Goal: Task Accomplishment & Management: Manage account settings

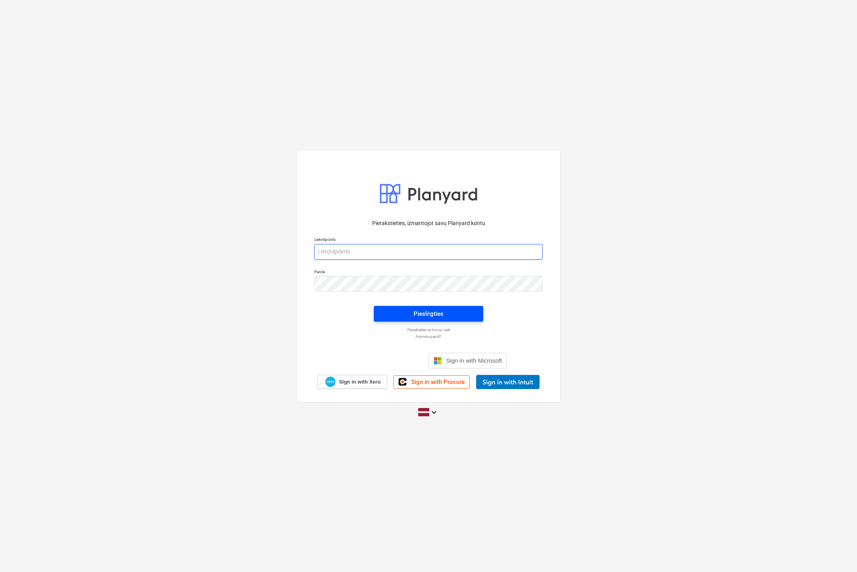
type input "[EMAIL_ADDRESS][DOMAIN_NAME]"
click at [414, 318] on div "Pieslēgties" at bounding box center [429, 313] width 30 height 10
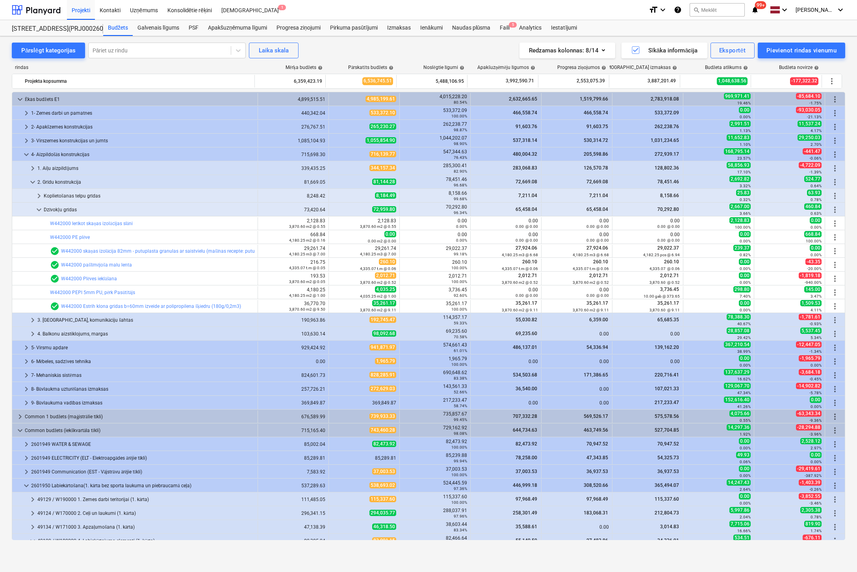
click at [123, 552] on div "Pārslēgt kategorijas Pāriet uz rindu Laika [PERSON_NAME] Redzamas kolonnas : 8/…" at bounding box center [428, 295] width 857 height 519
click at [505, 30] on div "Faili 5" at bounding box center [504, 28] width 19 height 16
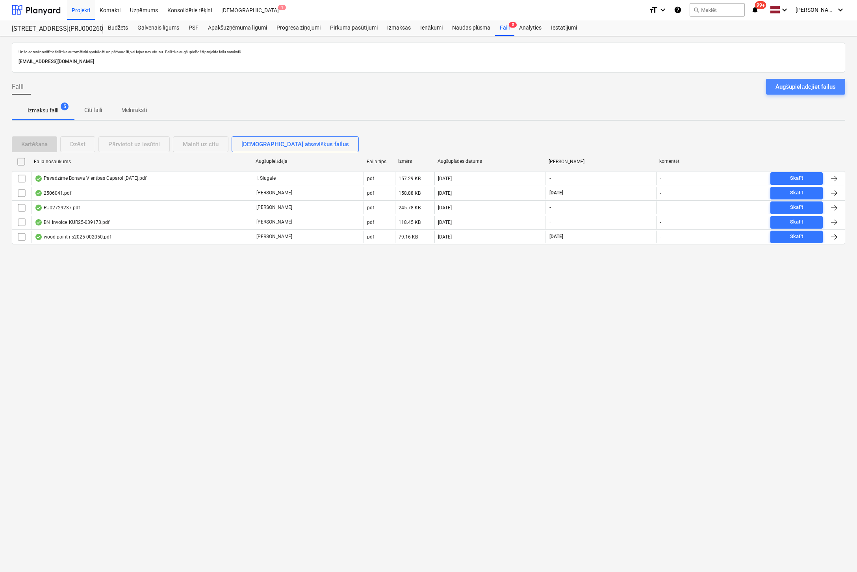
click at [811, 85] on div "Augšupielādējiet failus" at bounding box center [806, 87] width 60 height 10
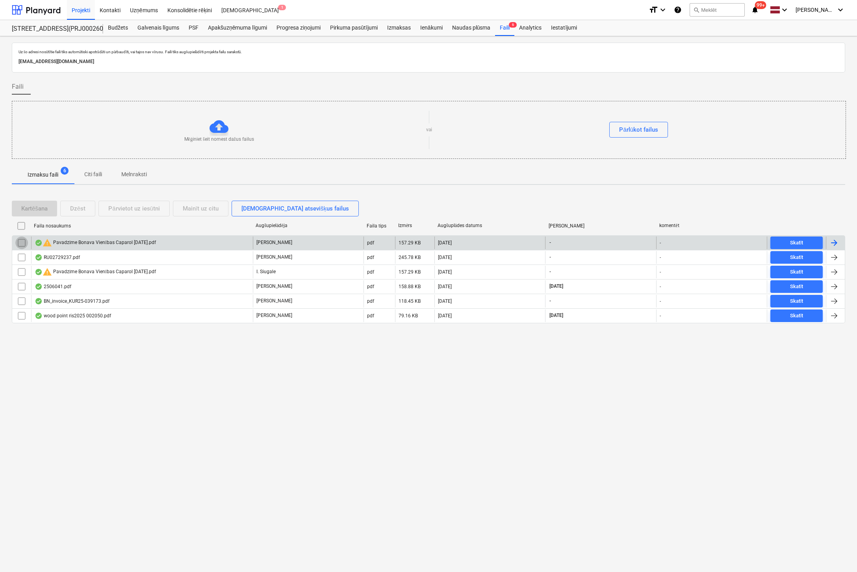
click at [21, 243] on input "checkbox" at bounding box center [21, 242] width 13 height 13
click at [72, 208] on div "Dzēst" at bounding box center [77, 208] width 15 height 10
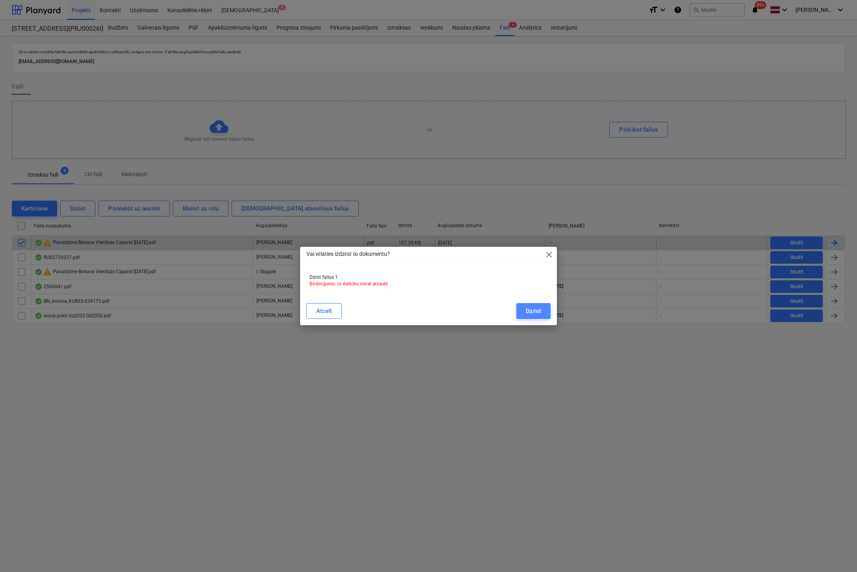
click at [535, 310] on div "Dzēst" at bounding box center [533, 311] width 15 height 10
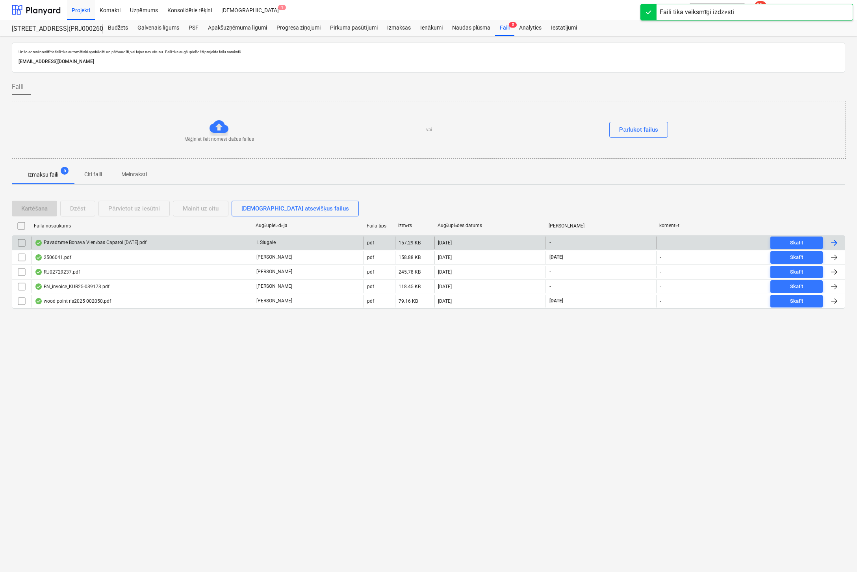
click at [74, 240] on div "Pavadzīme Bonava Vienības Caparol [DATE].pdf" at bounding box center [91, 243] width 112 height 6
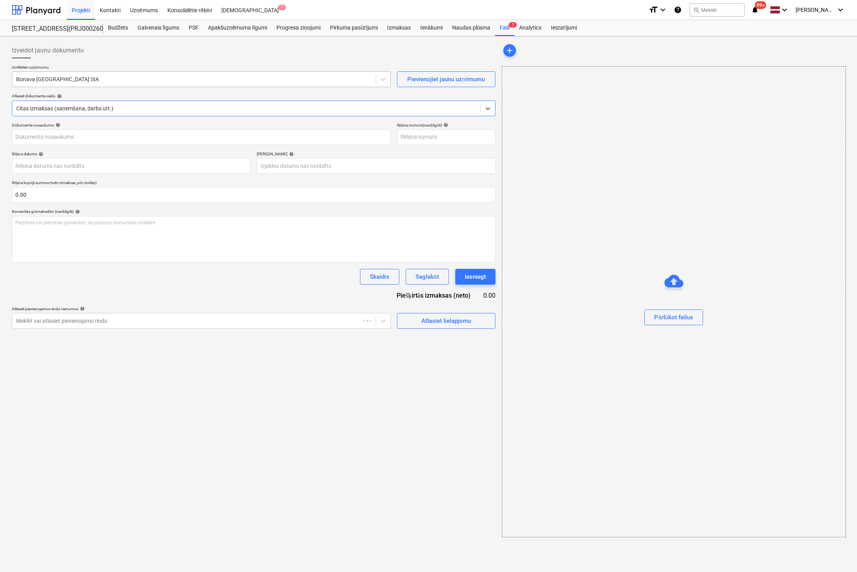
type input "40003941615"
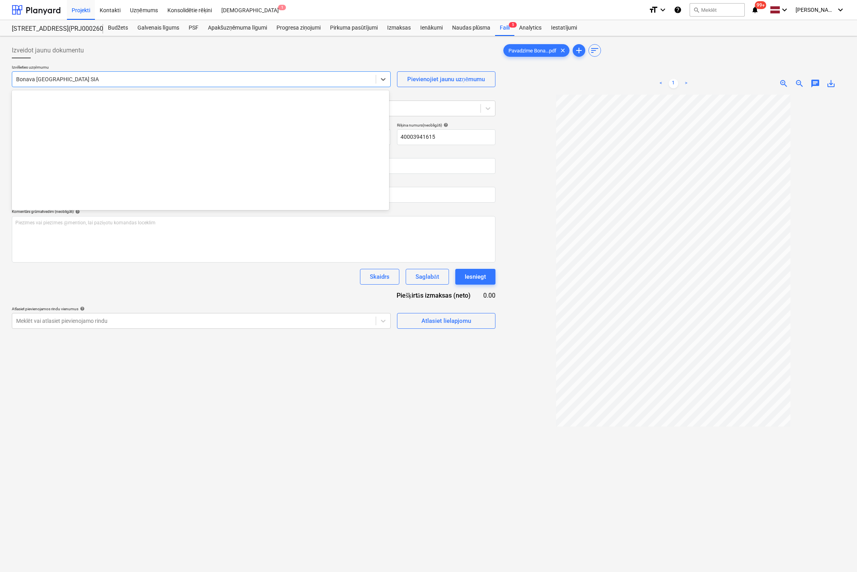
click at [85, 78] on div at bounding box center [194, 79] width 356 height 8
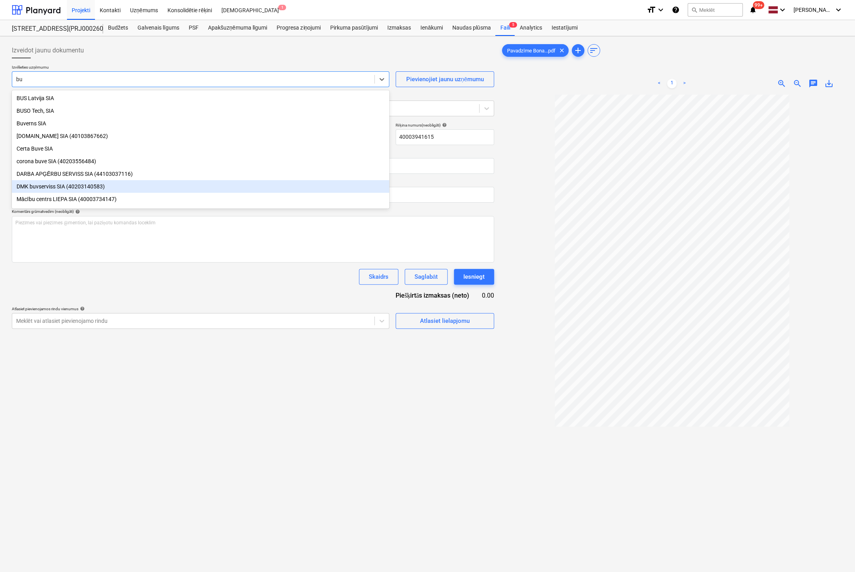
type input "b"
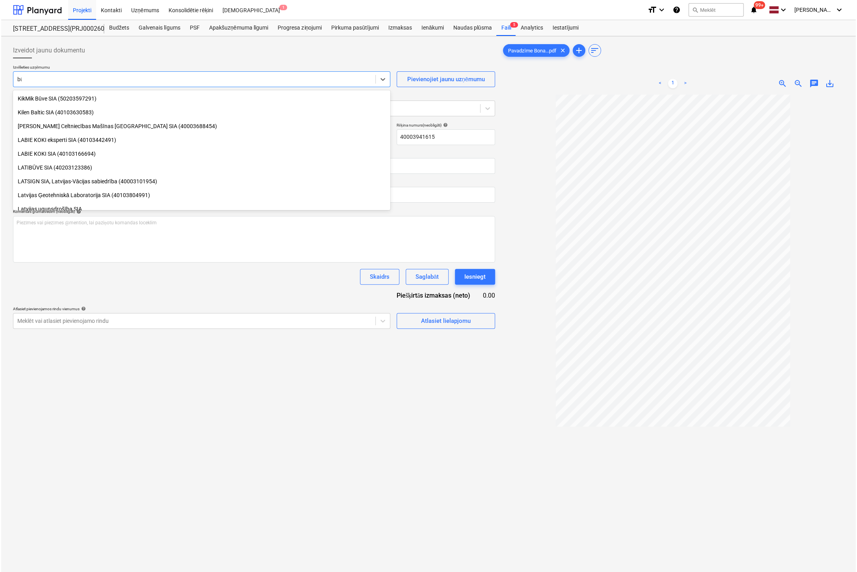
scroll to position [337, 0]
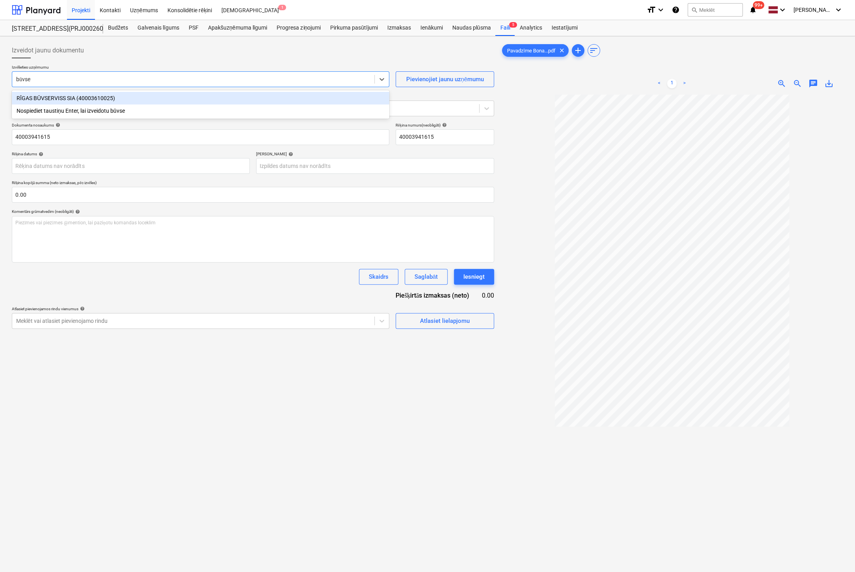
type input "būvser"
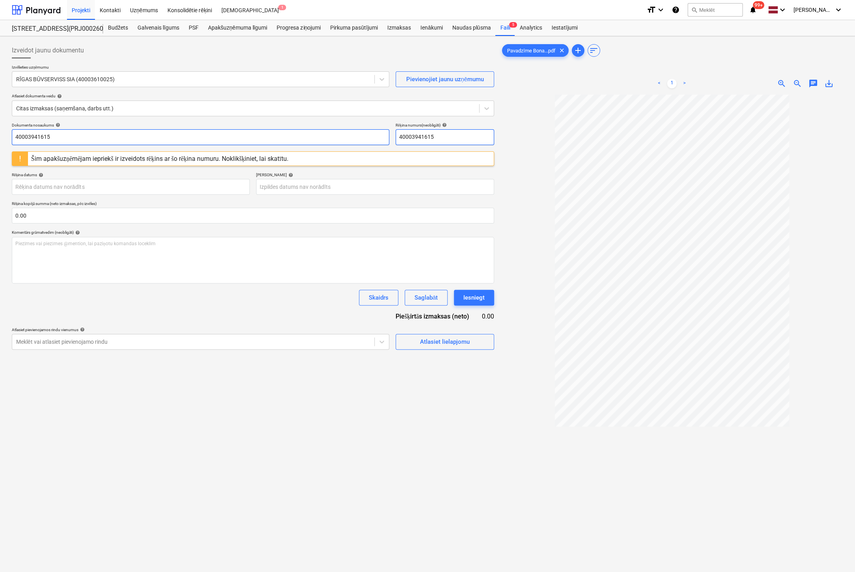
drag, startPoint x: 454, startPoint y: 135, endPoint x: 344, endPoint y: 137, distance: 109.9
click at [344, 137] on div "Dokumenta nosaukums help 40003941615 Rēķina numurs (neobligāti) help 40003941615" at bounding box center [253, 134] width 482 height 22
drag, startPoint x: 443, startPoint y: 135, endPoint x: 357, endPoint y: 142, distance: 86.2
click at [357, 142] on div "Dokumenta nosaukums help 40003941615 Rēķina numurs (neobligāti) help RBUV 375538" at bounding box center [253, 134] width 482 height 22
type input "RBUV 375538"
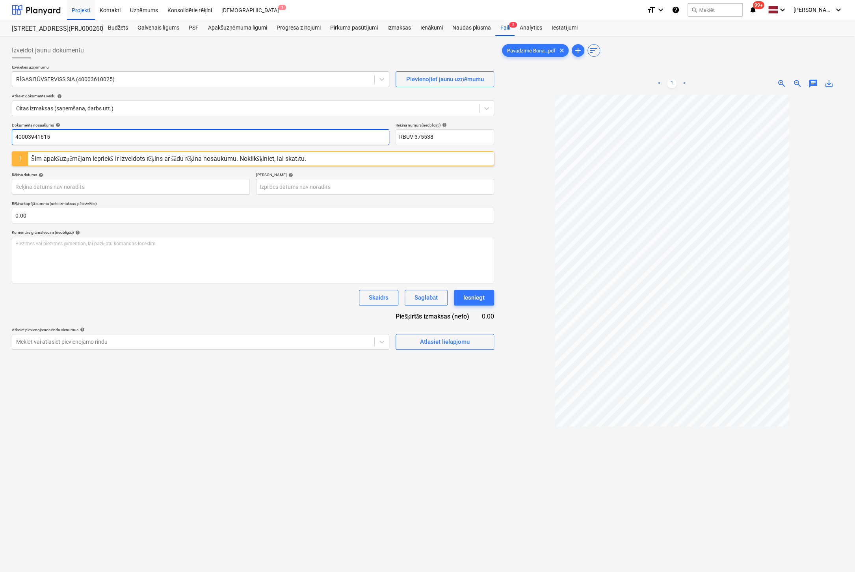
drag, startPoint x: 101, startPoint y: 137, endPoint x: -62, endPoint y: 152, distance: 164.2
click at [0, 152] on html "Projekti Kontakti Uzņēmums Konsolidētie rēķini Iesūtne 1 format_size keyboard_a…" at bounding box center [427, 286] width 855 height 572
paste input "RBUV 375538"
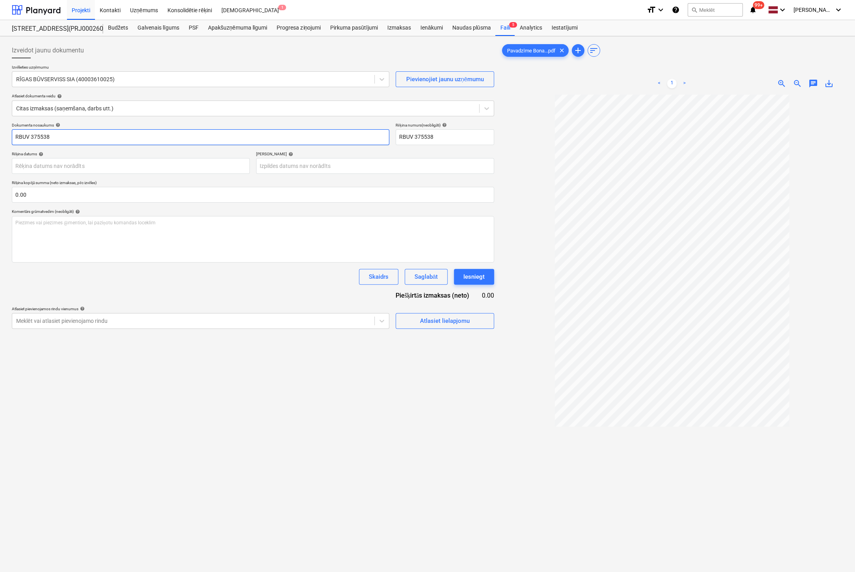
type input "RBUV 375538"
click at [44, 186] on p "Rēķina kopējā summa (neto izmaksas, pēc izvēles)" at bounding box center [253, 183] width 482 height 7
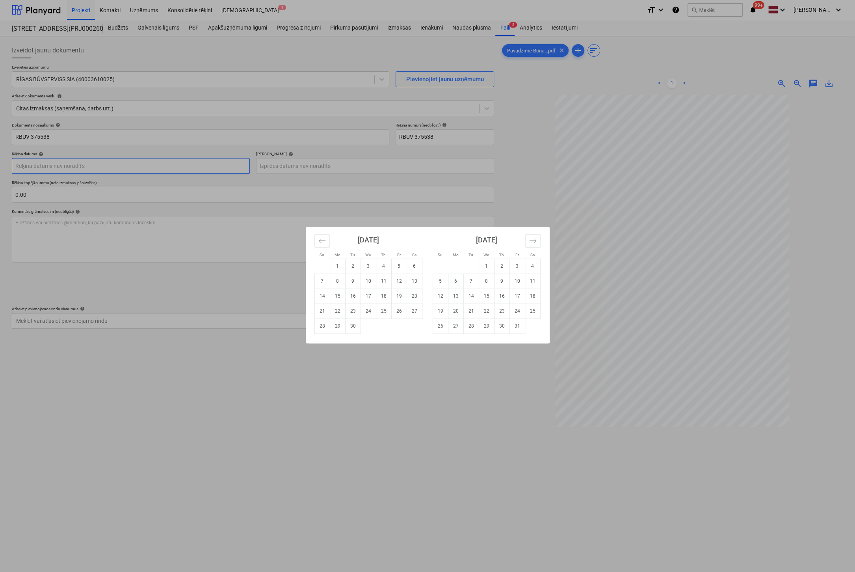
click at [43, 167] on body "Projekti Kontakti Uzņēmums Konsolidētie rēķini Iesūtne 1 format_size keyboard_a…" at bounding box center [427, 286] width 855 height 572
click at [340, 279] on td "8" at bounding box center [337, 280] width 15 height 15
type input "[DATE]"
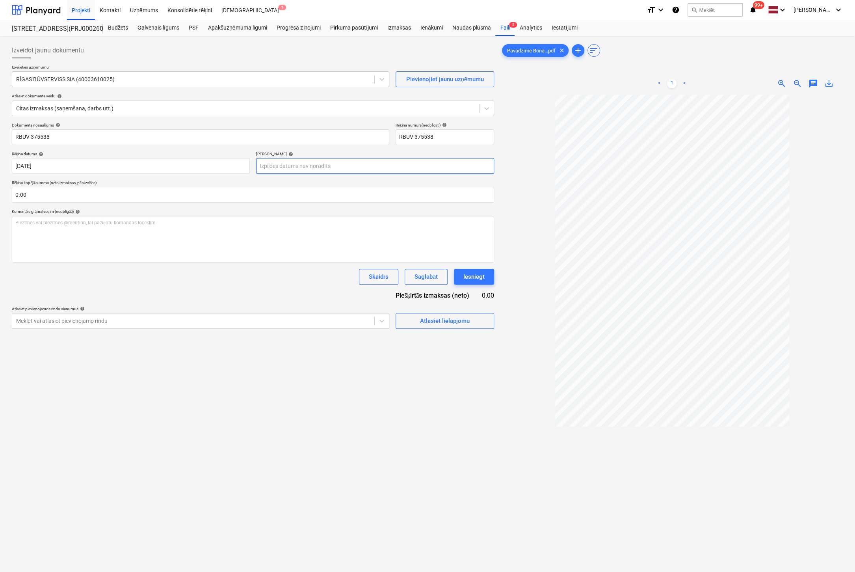
click at [326, 163] on body "Projekti Kontakti Uzņēmums Konsolidētie rēķini Iesūtne 1 format_size keyboard_a…" at bounding box center [427, 286] width 855 height 572
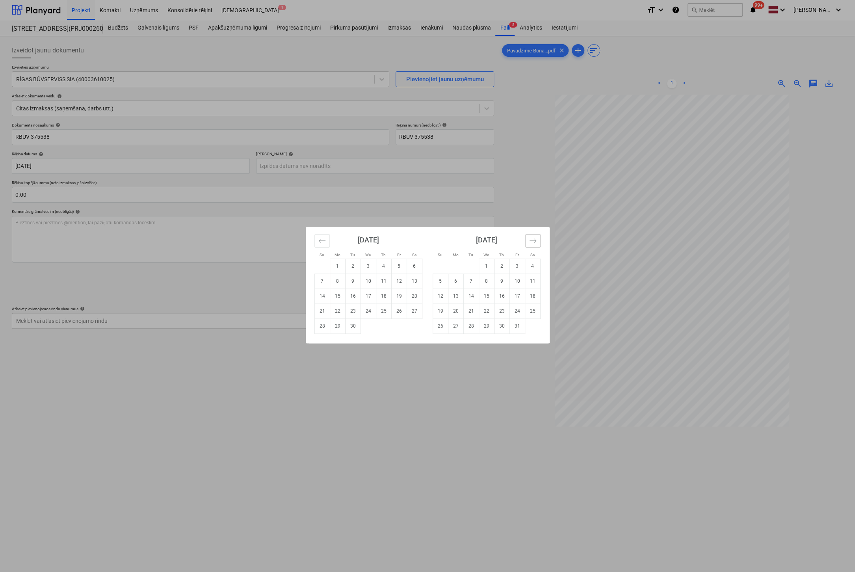
click at [533, 241] on icon "Move forward to switch to the next month." at bounding box center [532, 240] width 7 height 7
click at [512, 280] on td "7" at bounding box center [516, 280] width 15 height 15
type input "[DATE]"
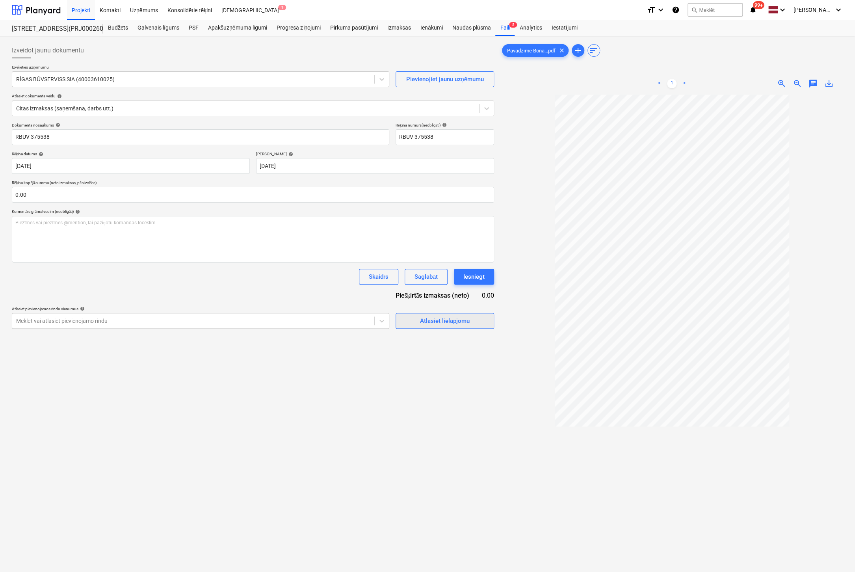
click at [451, 319] on div "Atlasiet lielapjomu" at bounding box center [445, 321] width 50 height 10
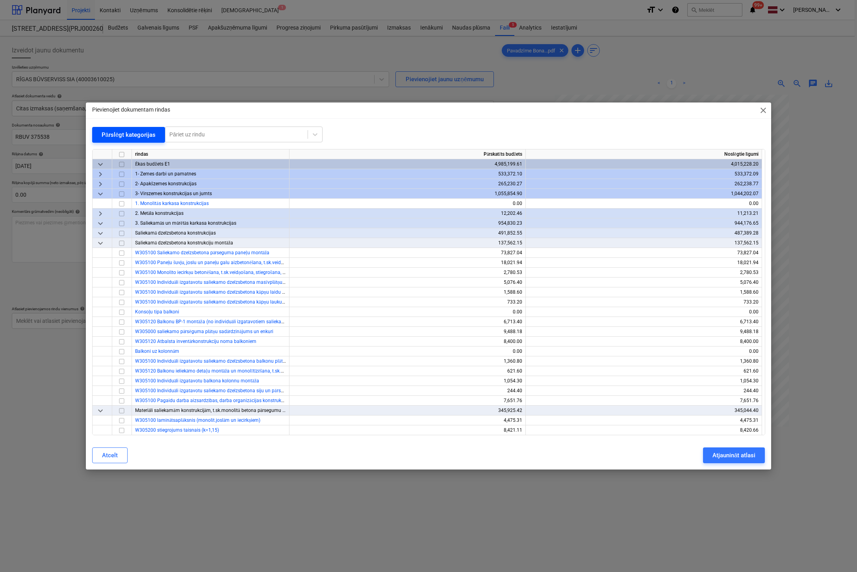
click at [120, 133] on div "Pārslēgt kategorijas" at bounding box center [129, 135] width 54 height 10
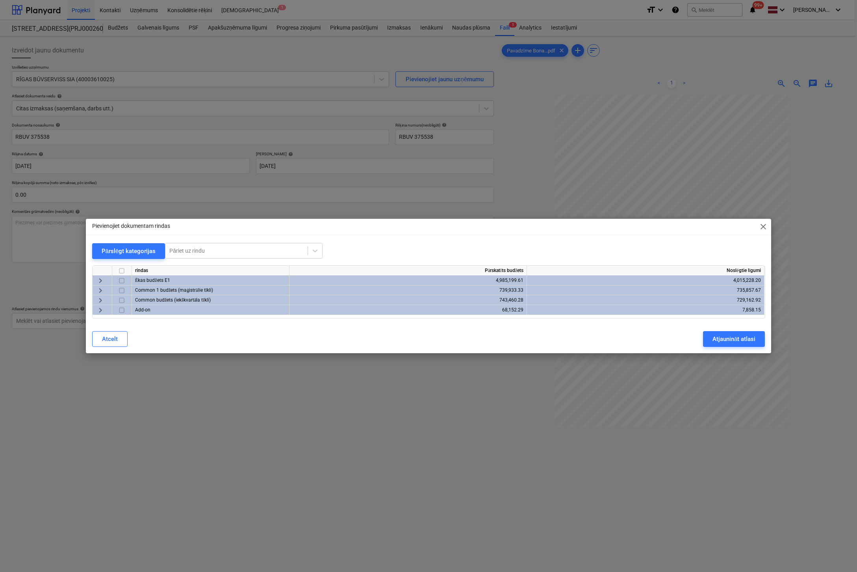
click at [104, 278] on span "keyboard_arrow_right" at bounding box center [100, 280] width 9 height 9
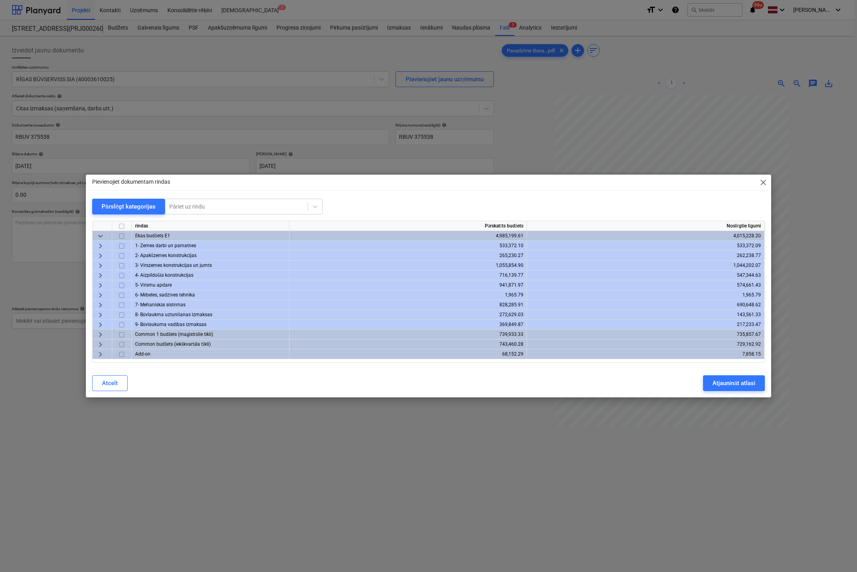
click at [102, 285] on span "keyboard_arrow_right" at bounding box center [100, 284] width 9 height 9
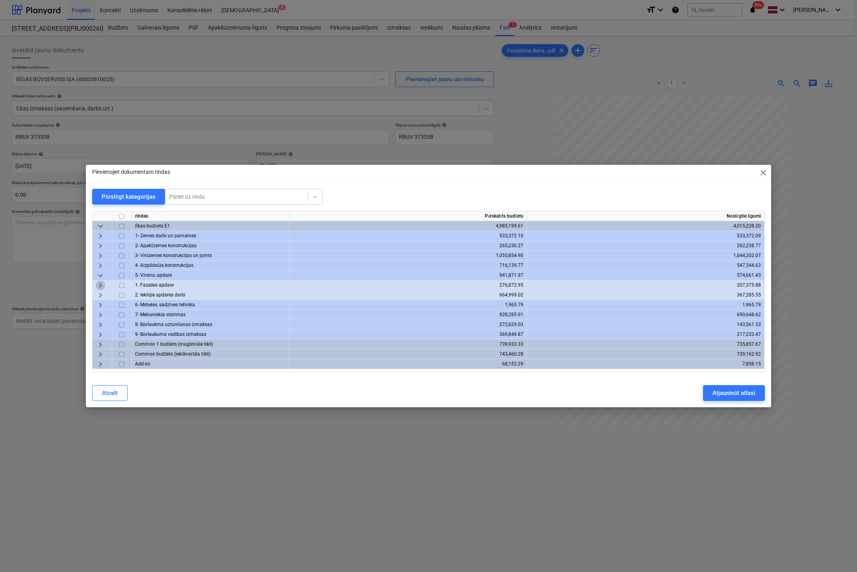
click at [99, 284] on span "keyboard_arrow_right" at bounding box center [100, 284] width 9 height 9
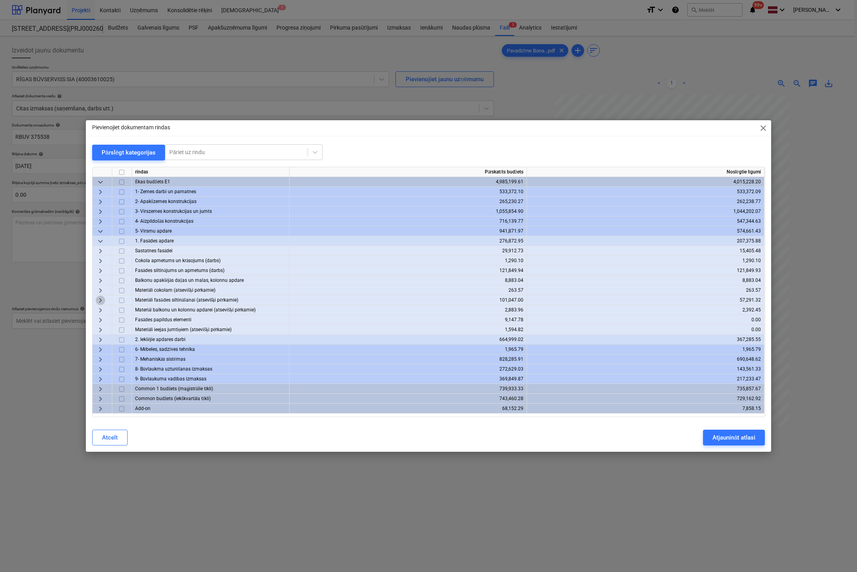
click at [101, 299] on span "keyboard_arrow_right" at bounding box center [100, 299] width 9 height 9
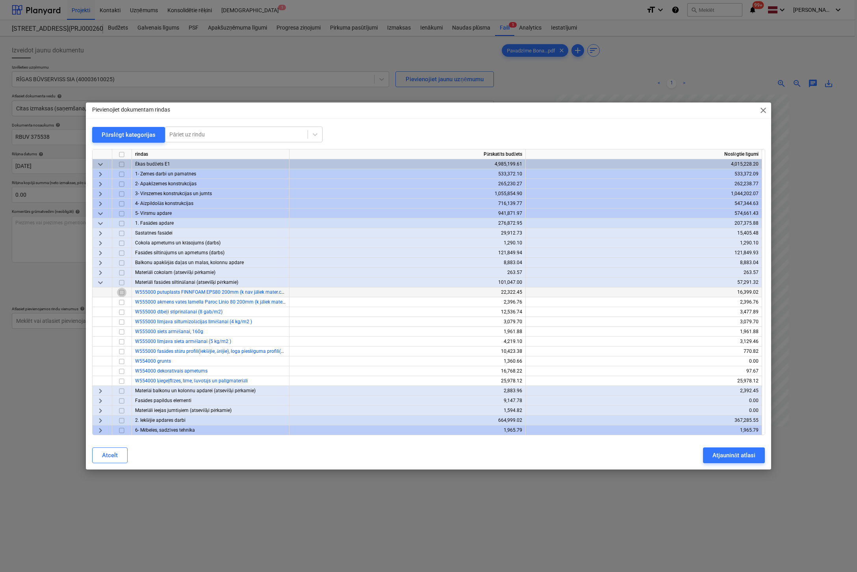
click at [122, 291] on input "checkbox" at bounding box center [121, 291] width 9 height 9
click at [718, 452] on div "Atjaunināt atlasi" at bounding box center [734, 455] width 43 height 10
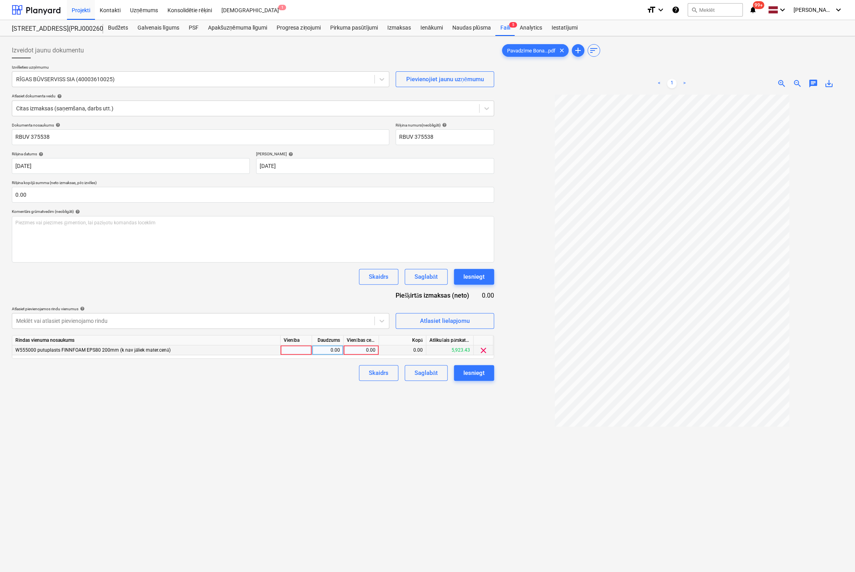
click at [355, 350] on div "0.00" at bounding box center [361, 350] width 29 height 10
type input "2936.61"
click at [473, 369] on div "Iesniegt" at bounding box center [473, 373] width 21 height 10
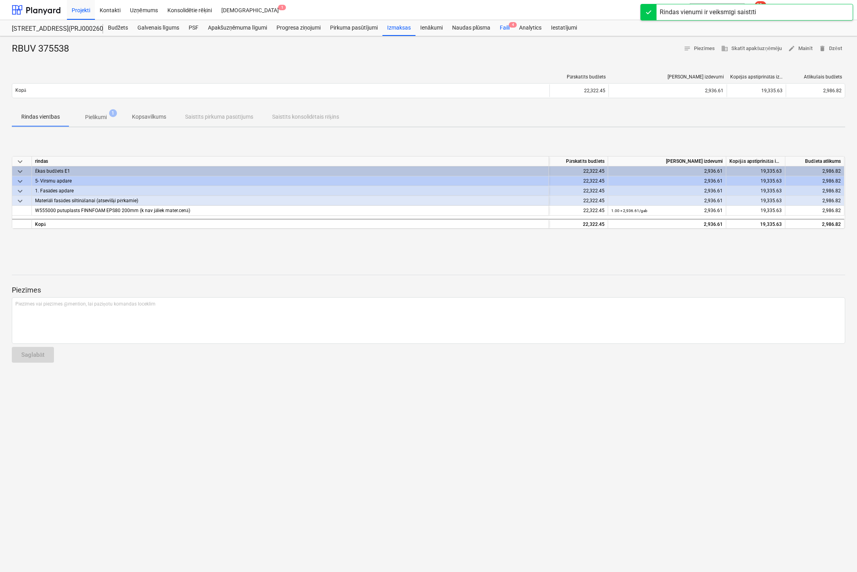
click at [507, 24] on div "Faili 4" at bounding box center [504, 28] width 19 height 16
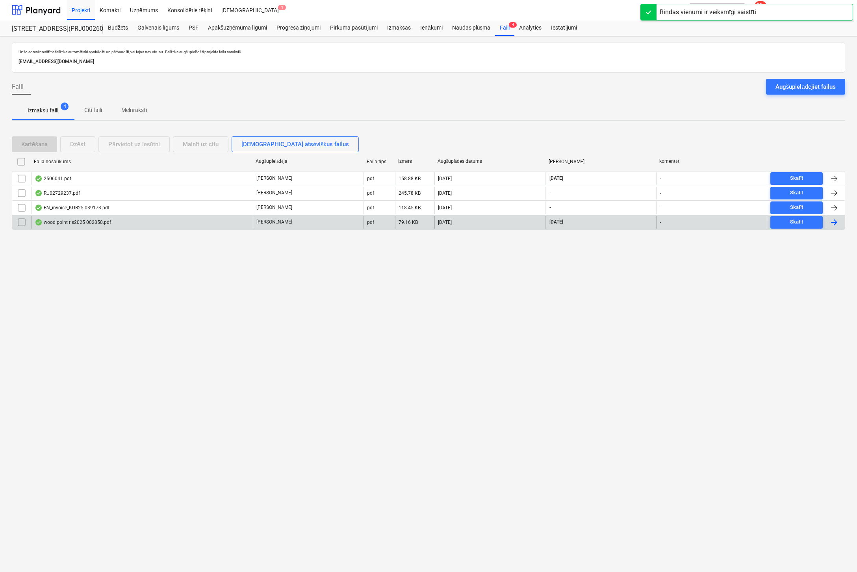
click at [60, 219] on div "wood point ris2025 002050.pdf" at bounding box center [73, 222] width 76 height 6
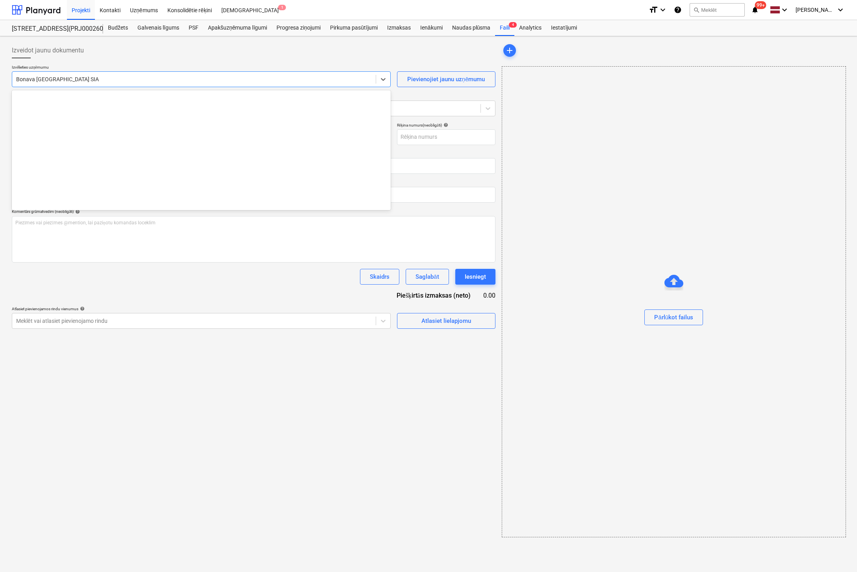
click at [85, 76] on div at bounding box center [194, 79] width 356 height 8
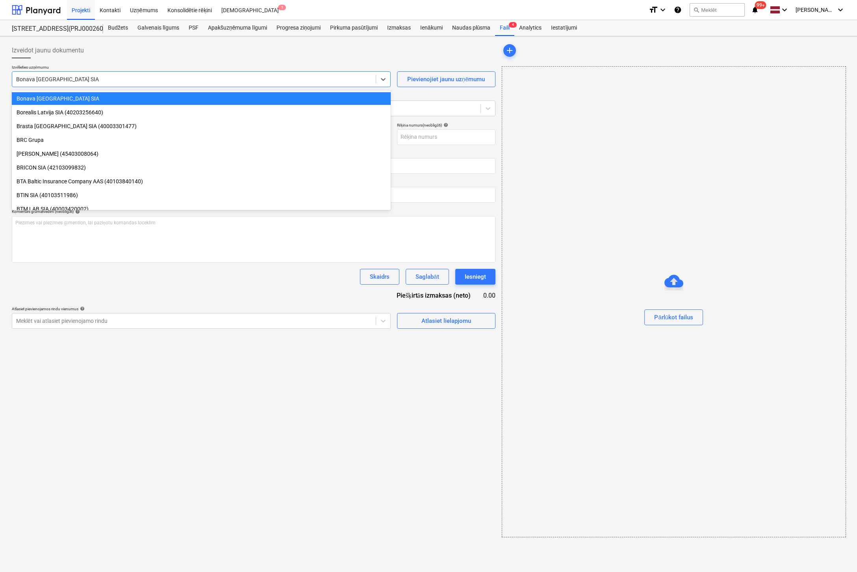
type input "2025"
type input "[DATE]"
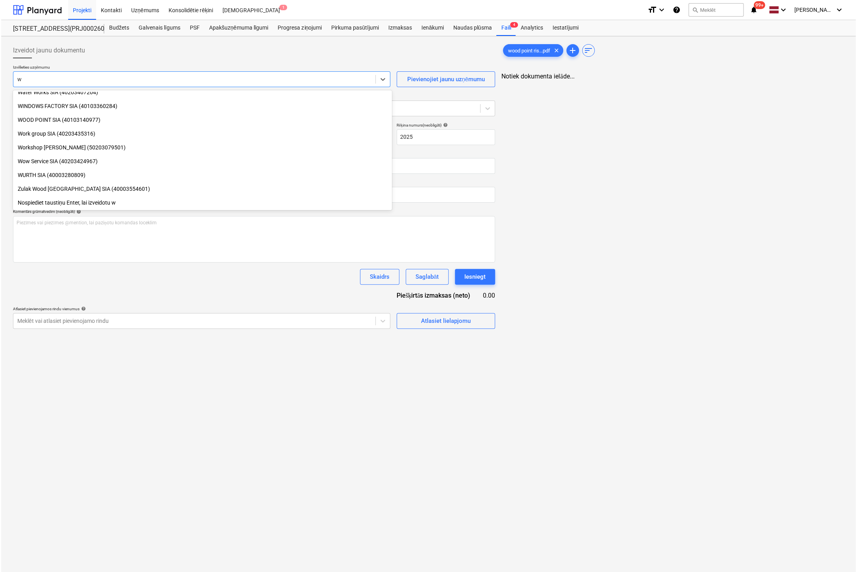
scroll to position [185, 0]
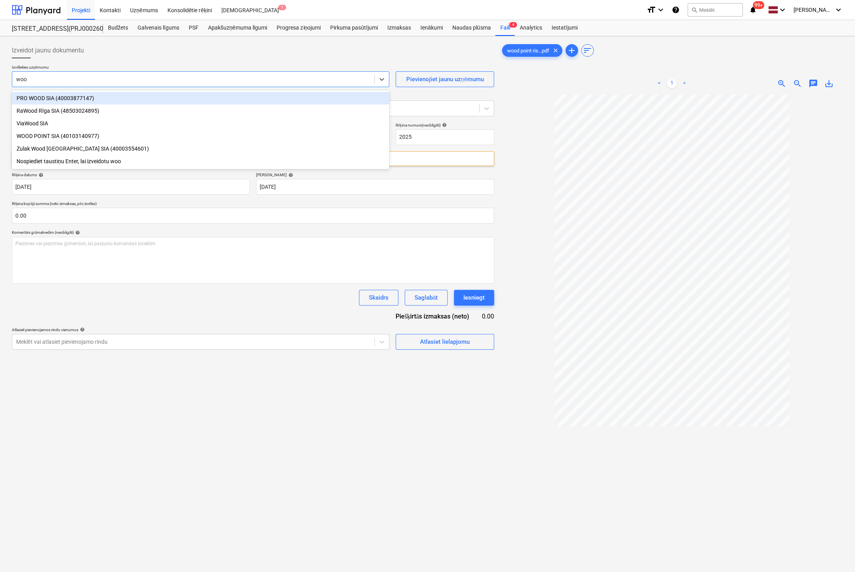
type input "wood"
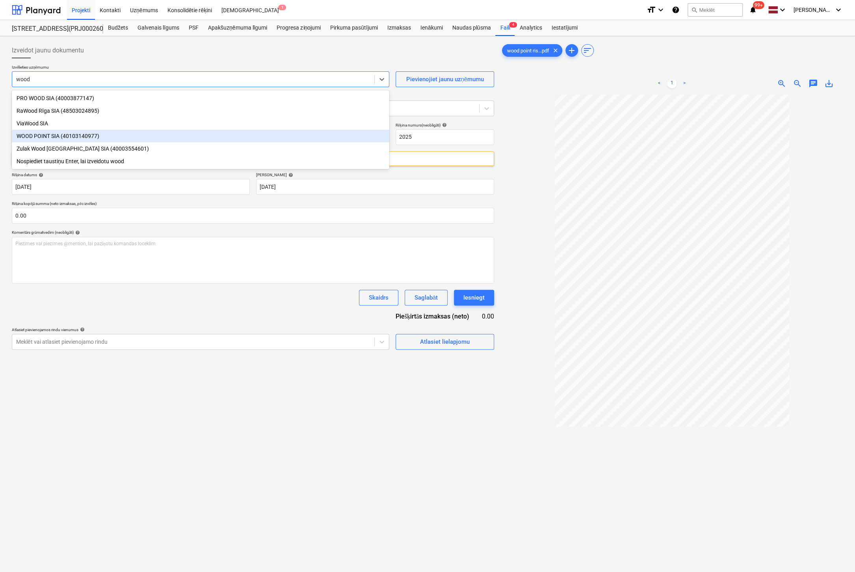
click at [74, 134] on div "WOOD POINT SIA (40103140977)" at bounding box center [200, 136] width 377 height 13
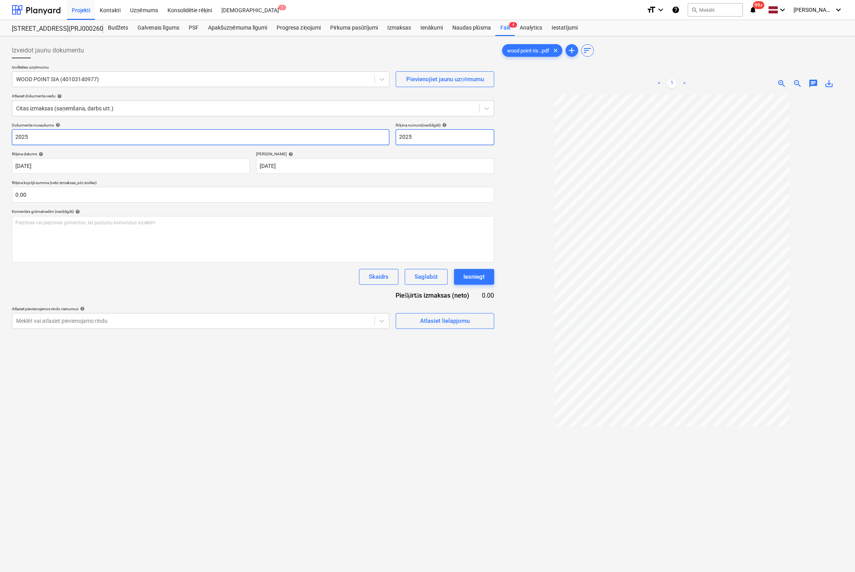
drag, startPoint x: 426, startPoint y: 139, endPoint x: 333, endPoint y: 141, distance: 93.4
click at [333, 141] on div "Dokumenta nosaukums help 2025 Rēķina numurs (neobligāti) help 2025" at bounding box center [253, 134] width 482 height 22
type input "RIS 2025 002050"
click at [423, 316] on div "Atlasiet lielapjomu" at bounding box center [445, 321] width 50 height 10
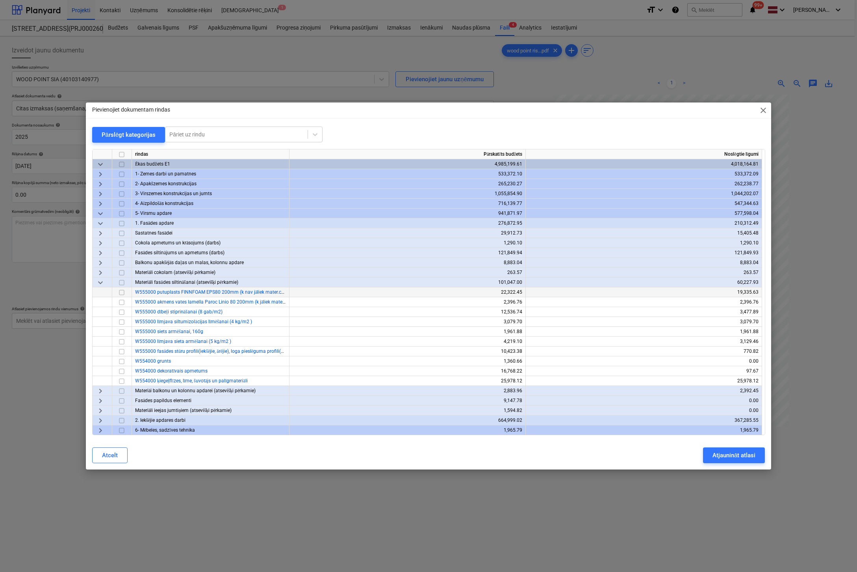
click at [123, 292] on input "checkbox" at bounding box center [121, 291] width 9 height 9
click at [755, 457] on div "Atjaunināt atlasi" at bounding box center [734, 455] width 43 height 10
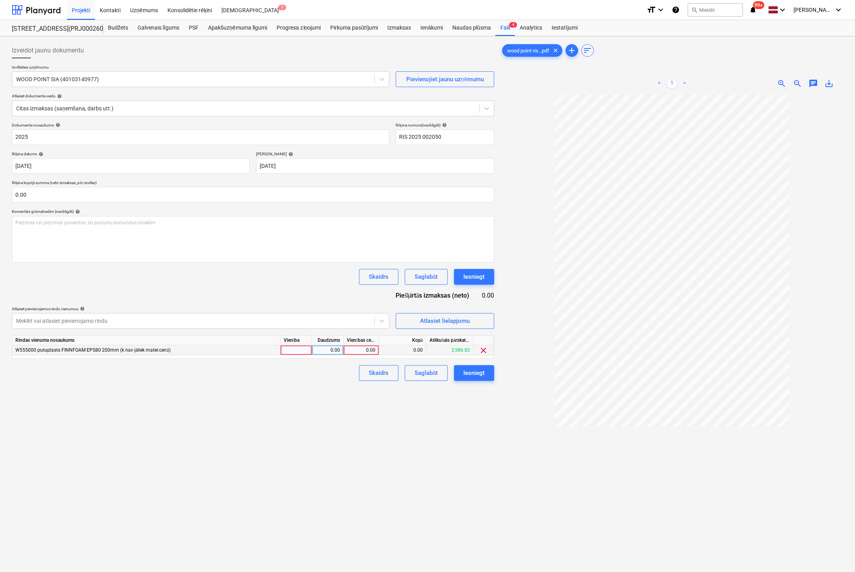
click at [373, 351] on div "0.00" at bounding box center [361, 350] width 29 height 10
type input "704.28"
click at [471, 369] on div "Iesniegt" at bounding box center [473, 373] width 21 height 10
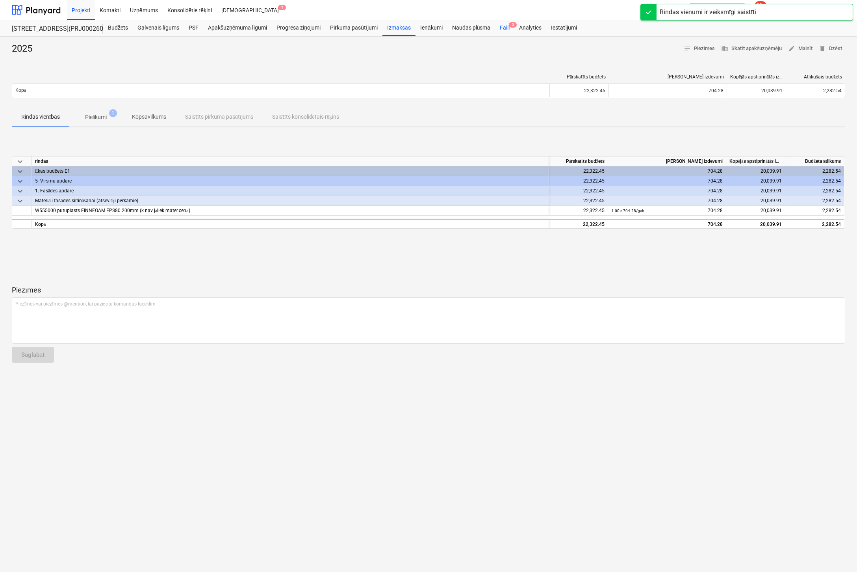
click at [503, 27] on div "Faili 3" at bounding box center [504, 28] width 19 height 16
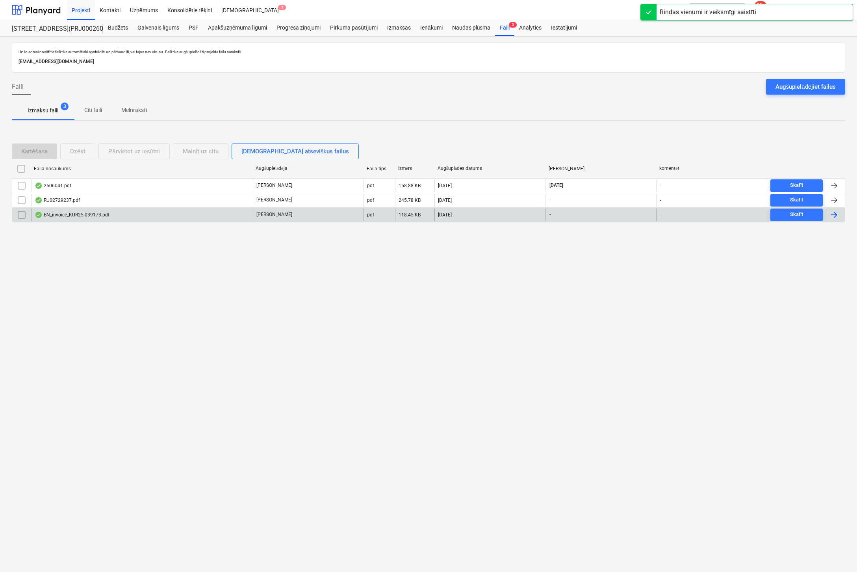
click at [77, 213] on div "BN_invoice_KUR25-039173.pdf" at bounding box center [72, 215] width 75 height 6
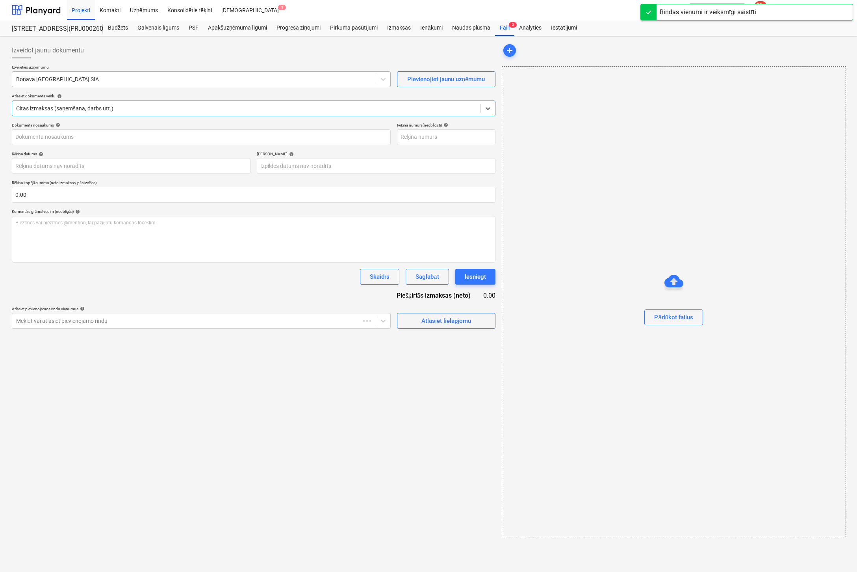
click at [136, 80] on div at bounding box center [194, 79] width 356 height 8
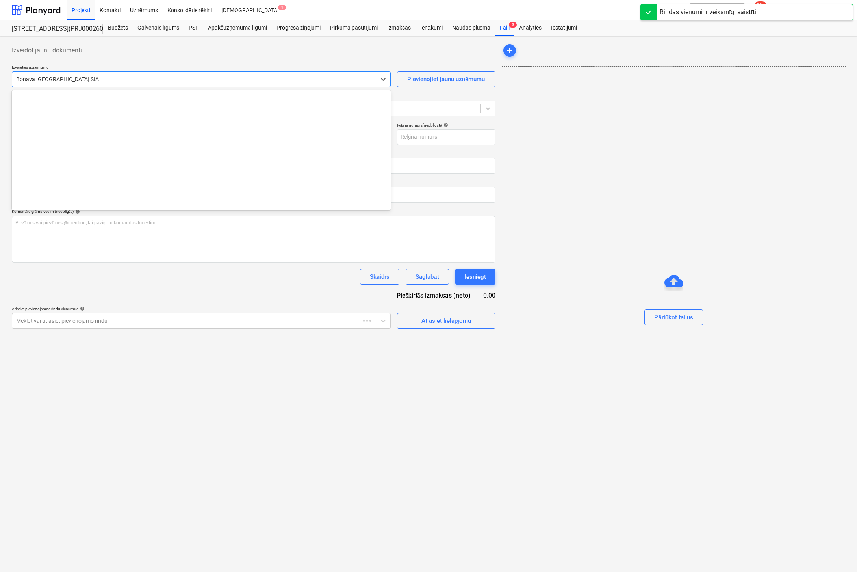
scroll to position [1475, 0]
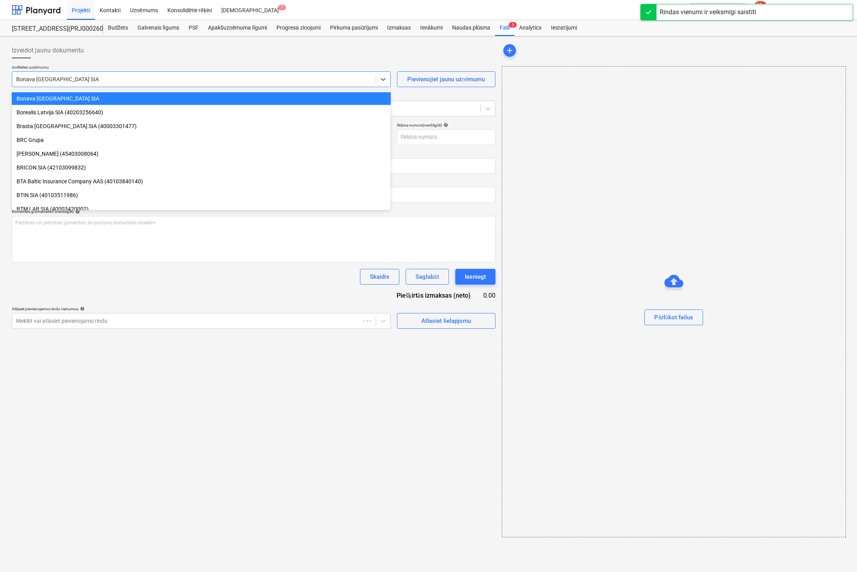
type input "KUR25-039173"
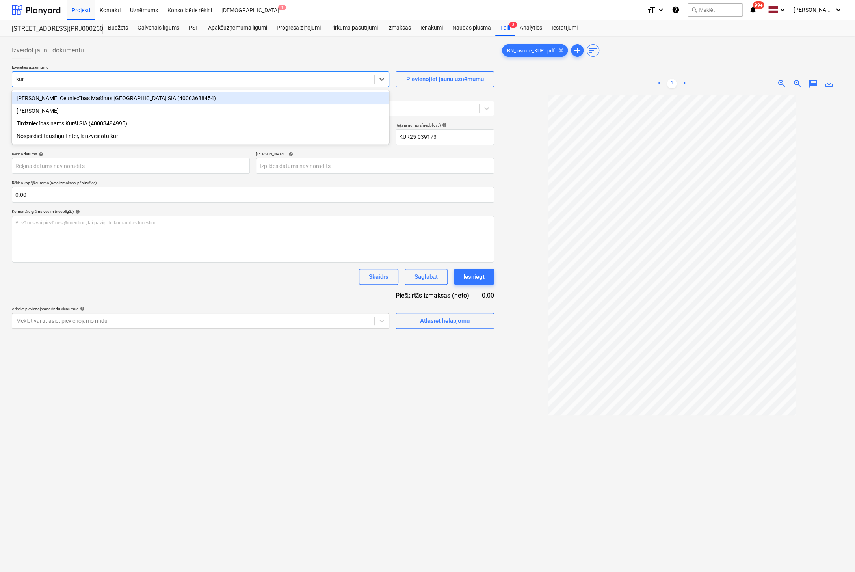
type input "kurš"
click at [111, 98] on div "Tirdzniecības nams Kurši SIA (40003494995)" at bounding box center [200, 98] width 377 height 13
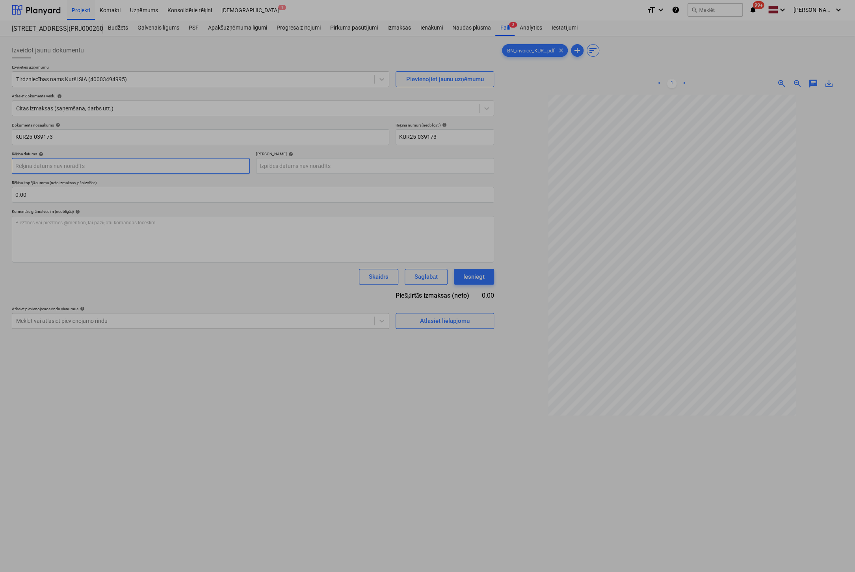
click at [180, 164] on body "Projekti Kontakti Uzņēmums Konsolidētie rēķini Iesūtne 1 format_size keyboard_a…" at bounding box center [427, 286] width 855 height 572
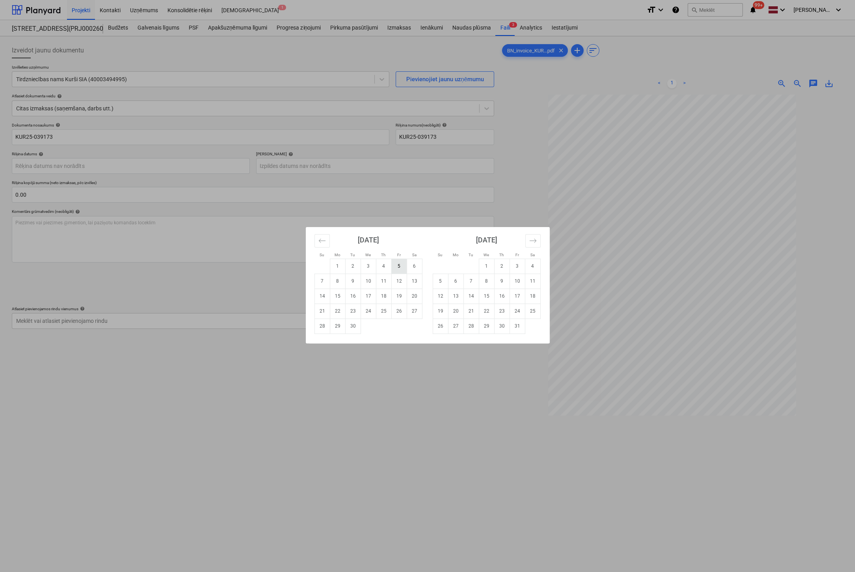
click at [398, 268] on td "5" at bounding box center [398, 265] width 15 height 15
type input "[DATE]"
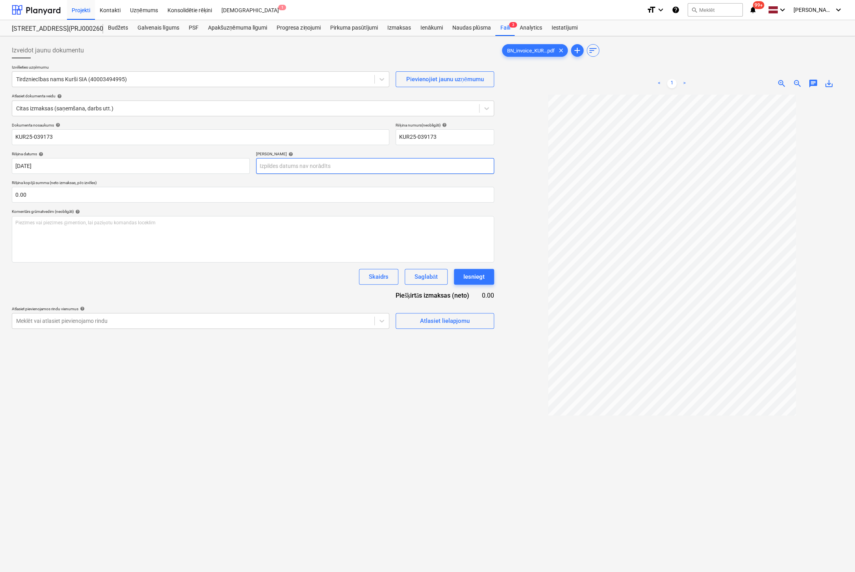
click at [364, 164] on body "Projekti Kontakti Uzņēmums Konsolidētie rēķini Iesūtne 1 format_size keyboard_a…" at bounding box center [427, 286] width 855 height 572
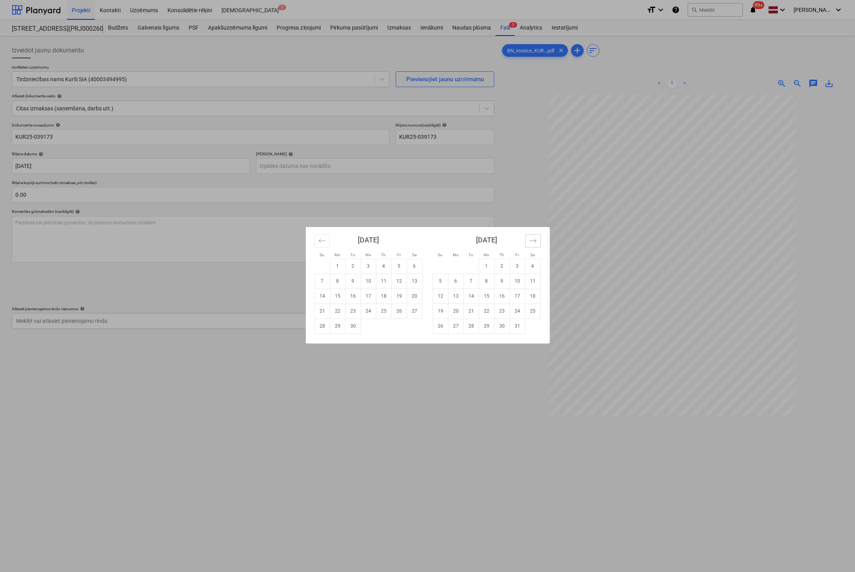
click at [534, 239] on icon "Move forward to switch to the next month." at bounding box center [532, 240] width 7 height 7
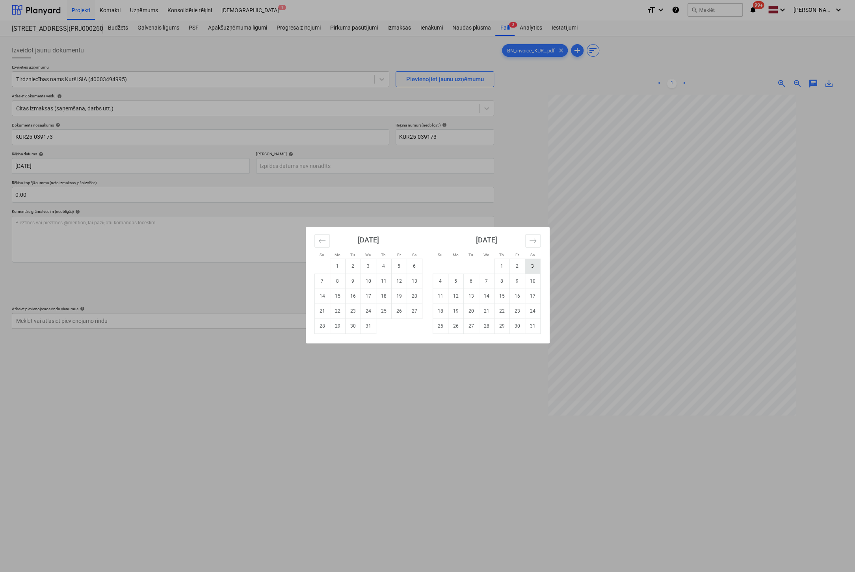
click at [533, 265] on td "3" at bounding box center [532, 265] width 15 height 15
type input "[DATE]"
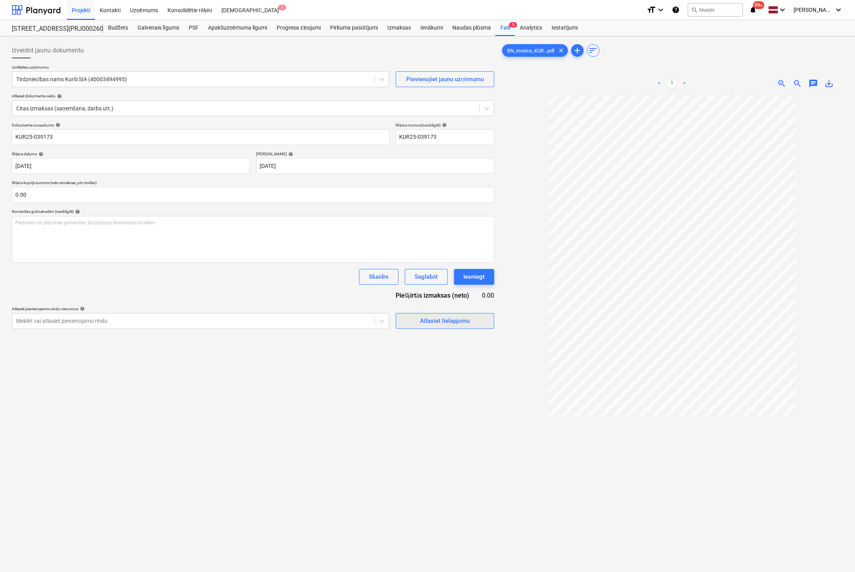
click at [432, 321] on div "Atlasiet lielapjomu" at bounding box center [445, 321] width 50 height 10
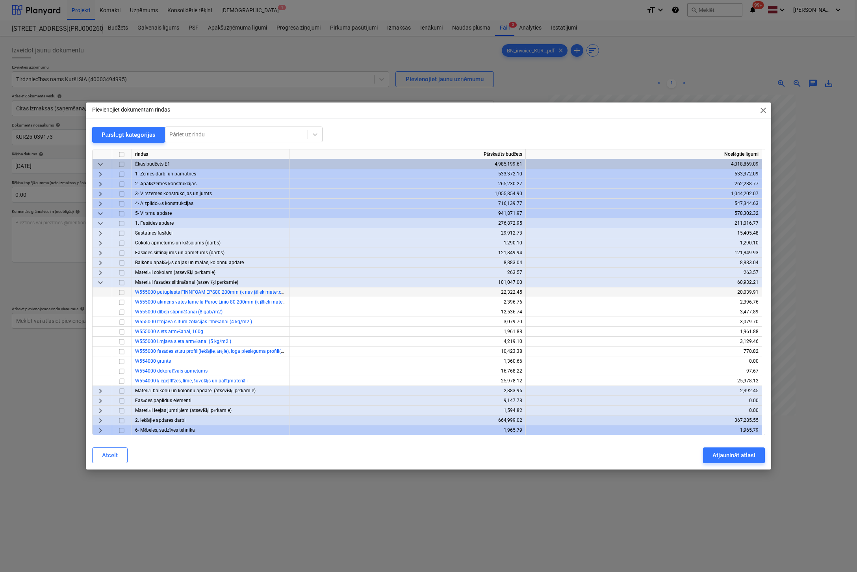
click at [121, 291] on input "checkbox" at bounding box center [121, 291] width 9 height 9
click at [719, 457] on div "Atjaunināt atlasi" at bounding box center [734, 455] width 43 height 10
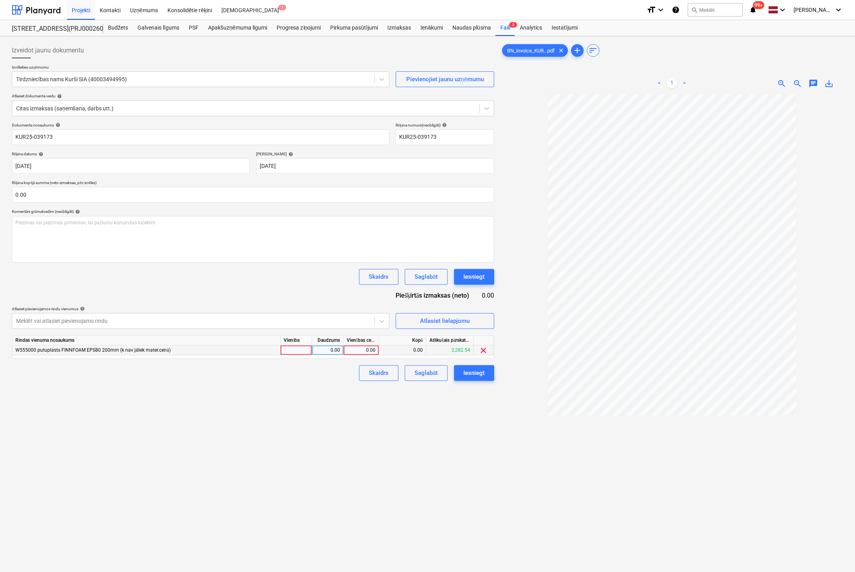
click at [370, 349] on div "0.00" at bounding box center [361, 350] width 29 height 10
type input "2153.82"
click at [491, 371] on button "Iesniegt" at bounding box center [474, 373] width 40 height 16
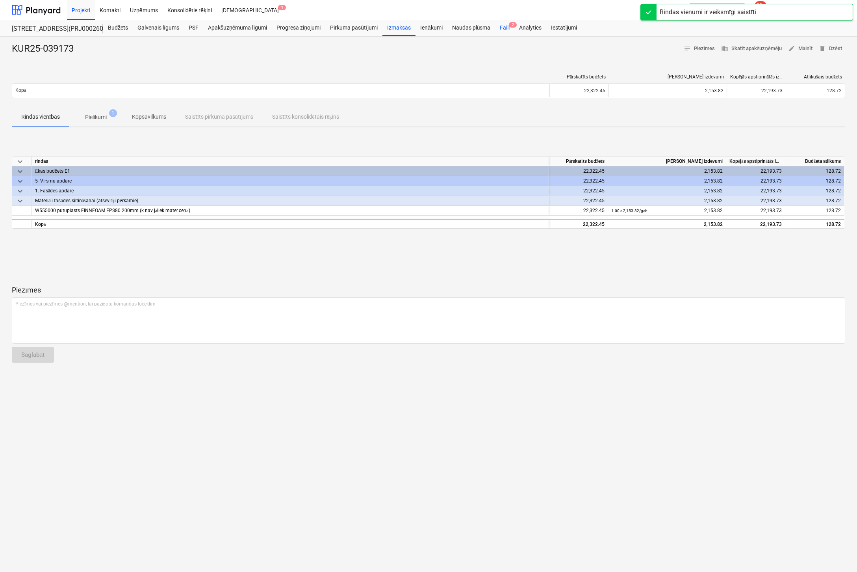
click at [505, 26] on div "Faili 2" at bounding box center [504, 28] width 19 height 16
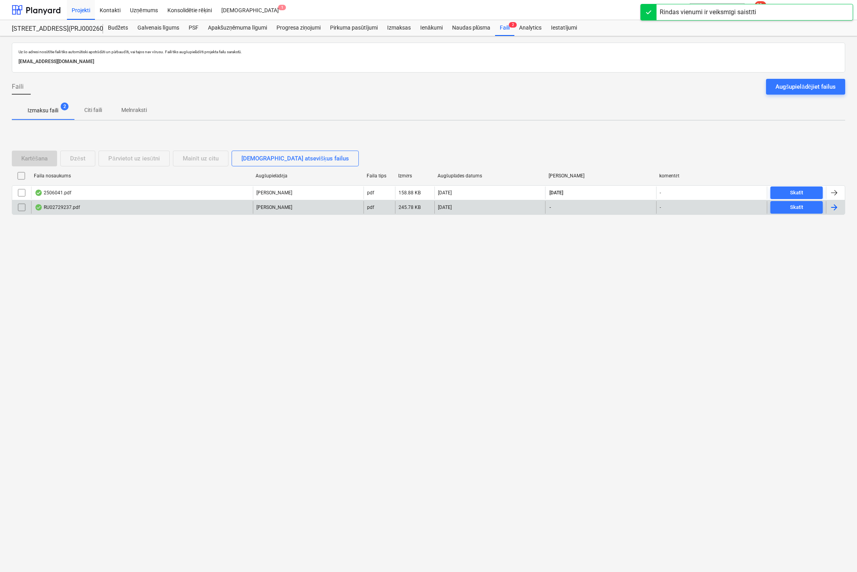
click at [59, 204] on div "RU02729237.pdf" at bounding box center [57, 207] width 45 height 6
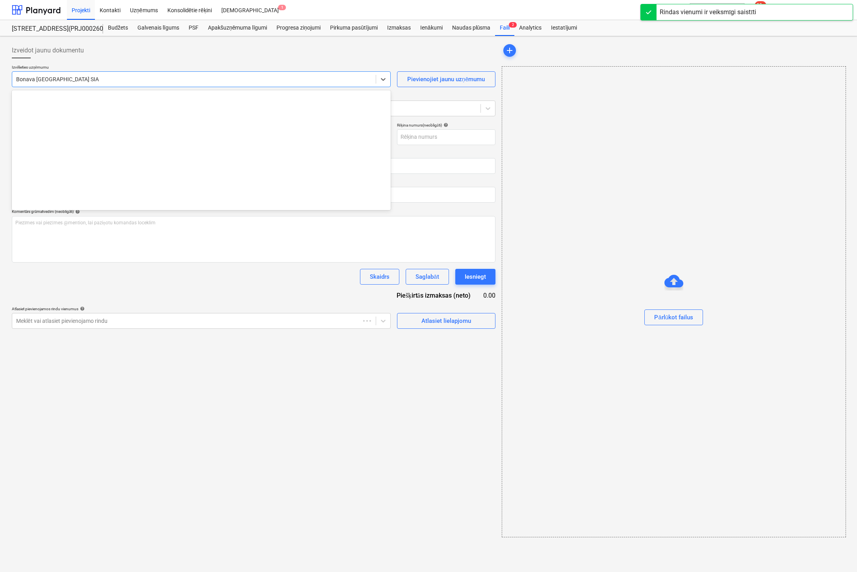
click at [121, 79] on div at bounding box center [194, 79] width 356 height 8
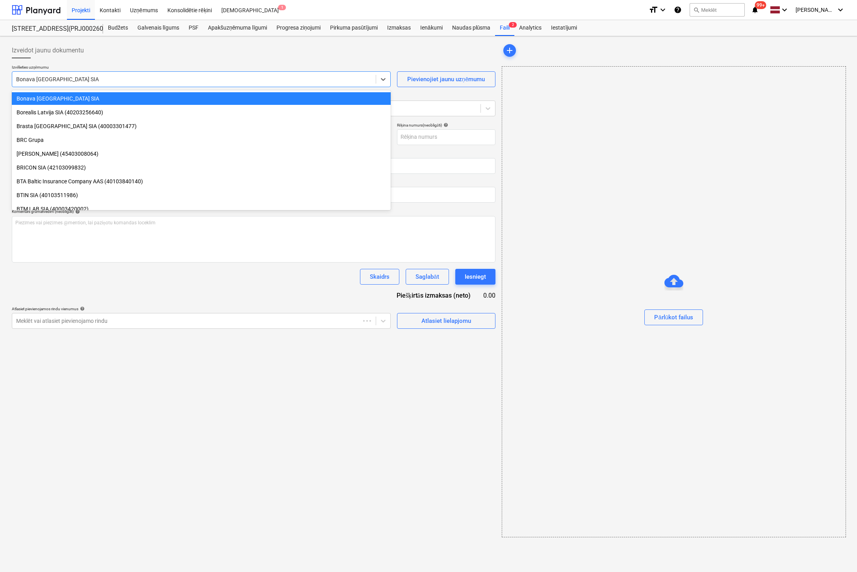
type input "RU02729237.pdf"
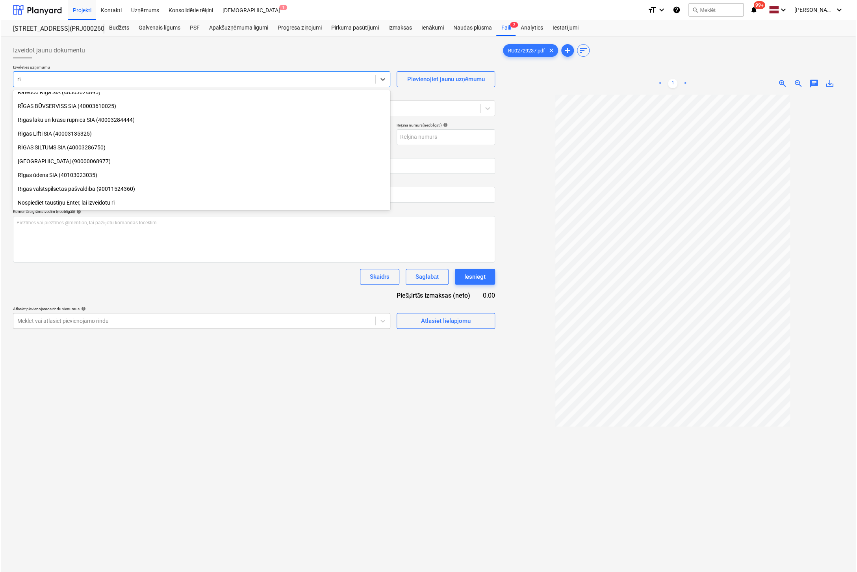
scroll to position [171, 0]
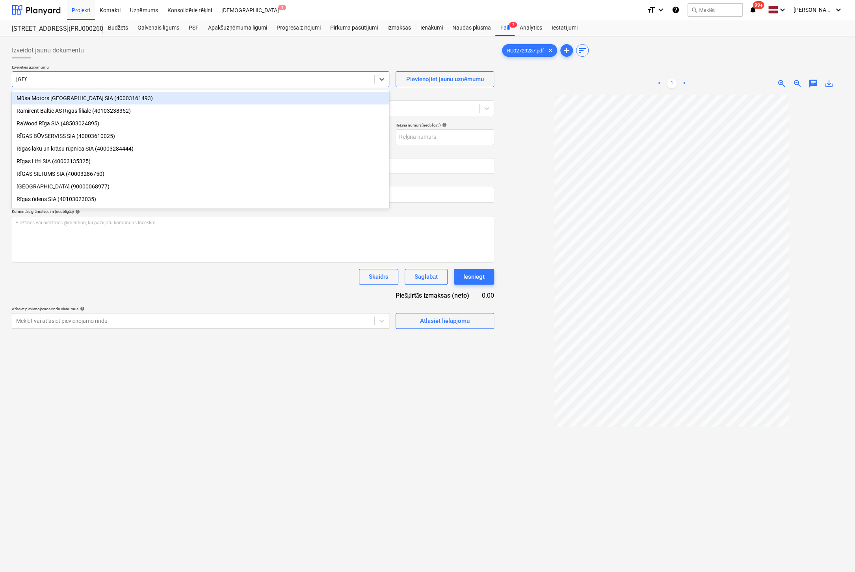
type input "[GEOGRAPHIC_DATA]"
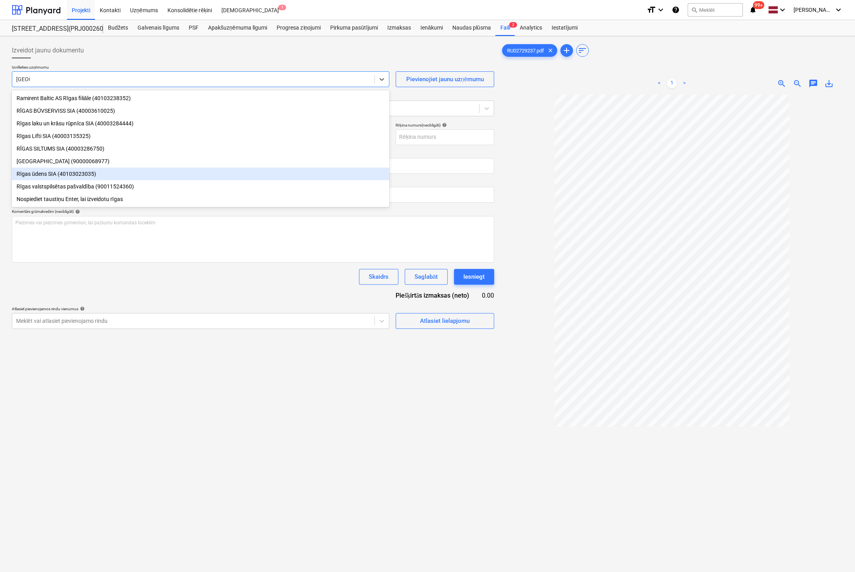
click at [58, 173] on div "Rīgas ūdens SIA (40103023035)" at bounding box center [200, 173] width 377 height 13
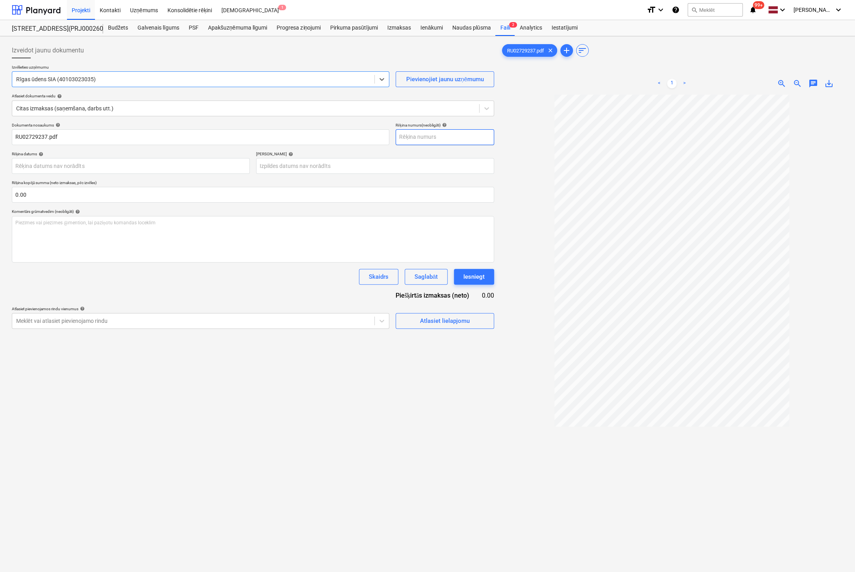
click at [431, 136] on input "text" at bounding box center [444, 137] width 98 height 16
type input "RU02729237"
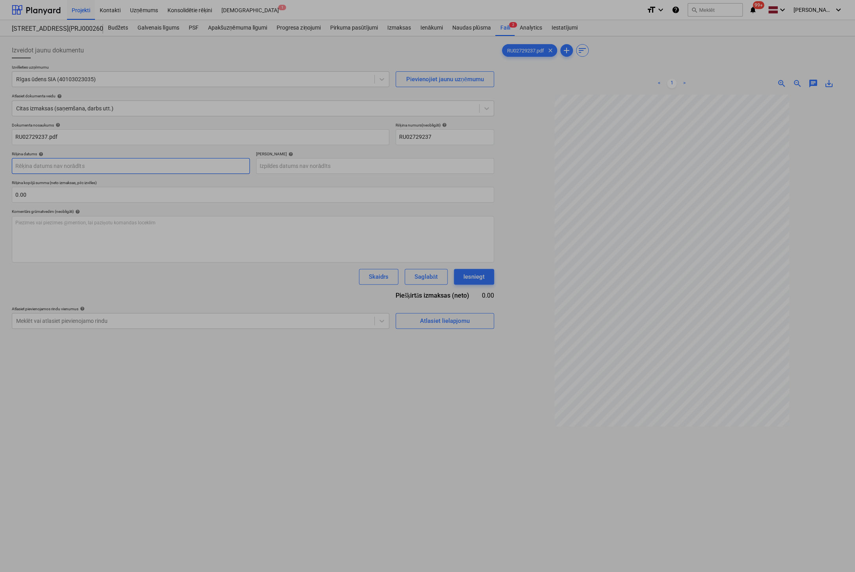
click at [183, 167] on body "Projekti Kontakti Uzņēmums Konsolidētie rēķini Iesūtne 1 format_size keyboard_a…" at bounding box center [427, 286] width 855 height 572
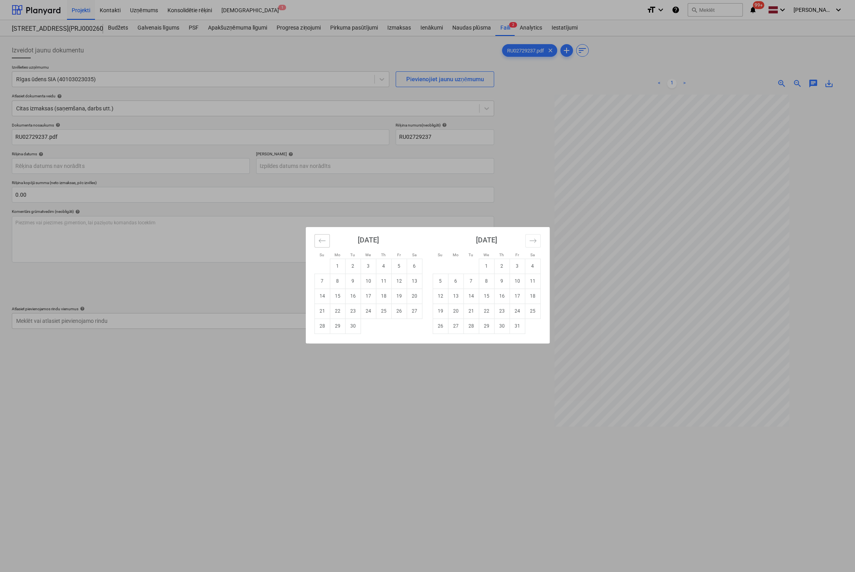
click at [317, 238] on button "Move backward to switch to the previous month." at bounding box center [321, 240] width 15 height 13
click at [328, 339] on td "31" at bounding box center [321, 340] width 15 height 15
type input "[DATE]"
click at [338, 165] on body "Projekti Kontakti Uzņēmums Konsolidētie rēķini Iesūtne 1 format_size keyboard_a…" at bounding box center [427, 286] width 855 height 572
click at [354, 327] on td "30" at bounding box center [352, 325] width 15 height 15
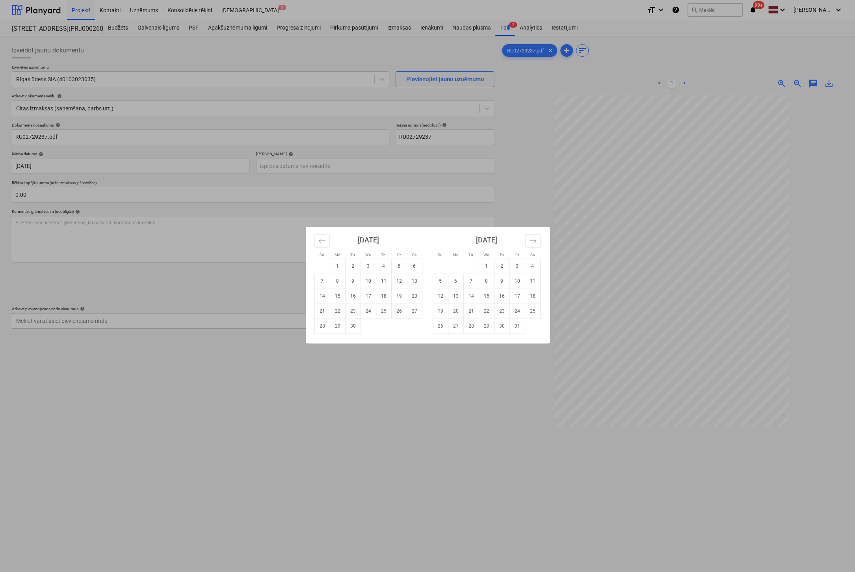
type input "[DATE]"
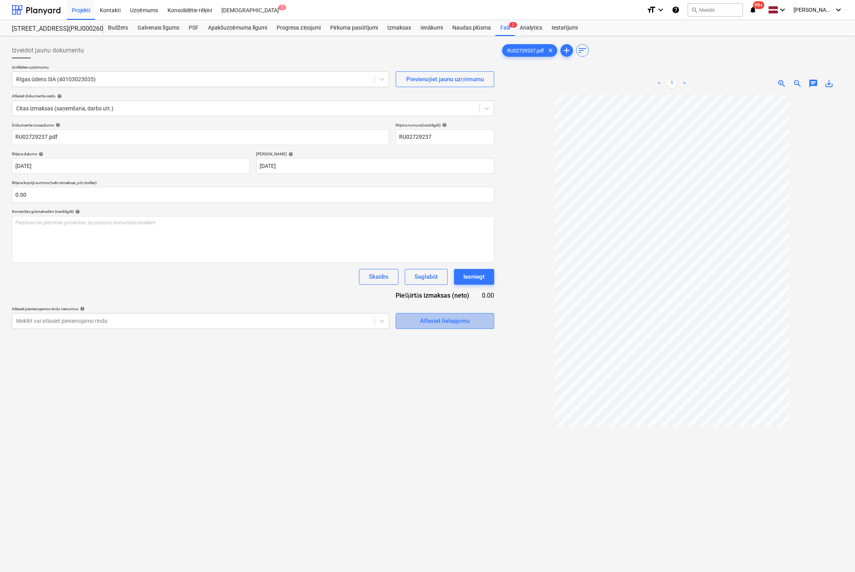
click at [460, 323] on div "Atlasiet lielapjomu" at bounding box center [445, 321] width 50 height 10
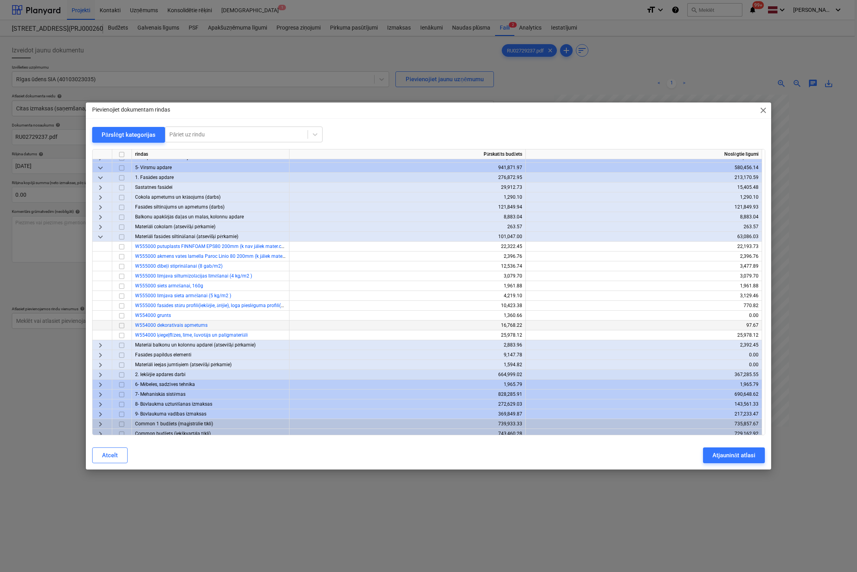
scroll to position [59, 0]
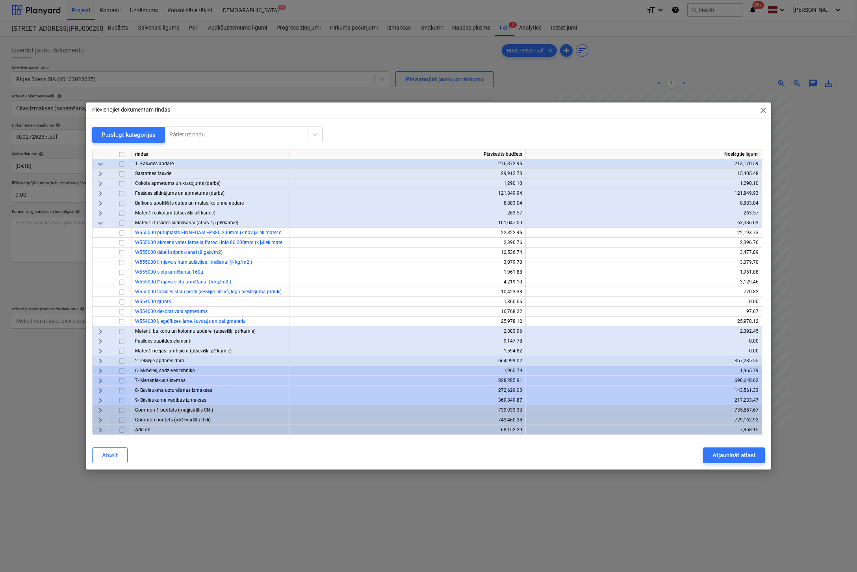
click at [99, 388] on span "keyboard_arrow_right" at bounding box center [100, 389] width 9 height 9
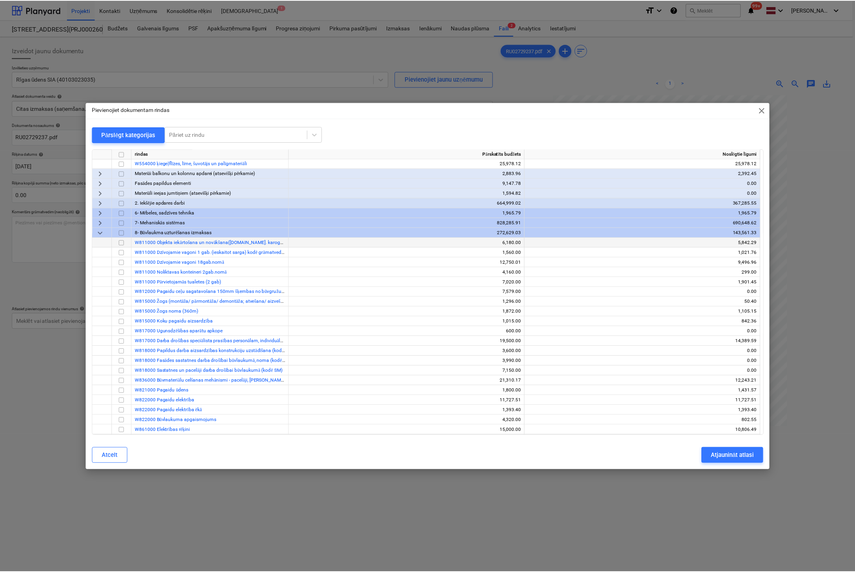
scroll to position [256, 0]
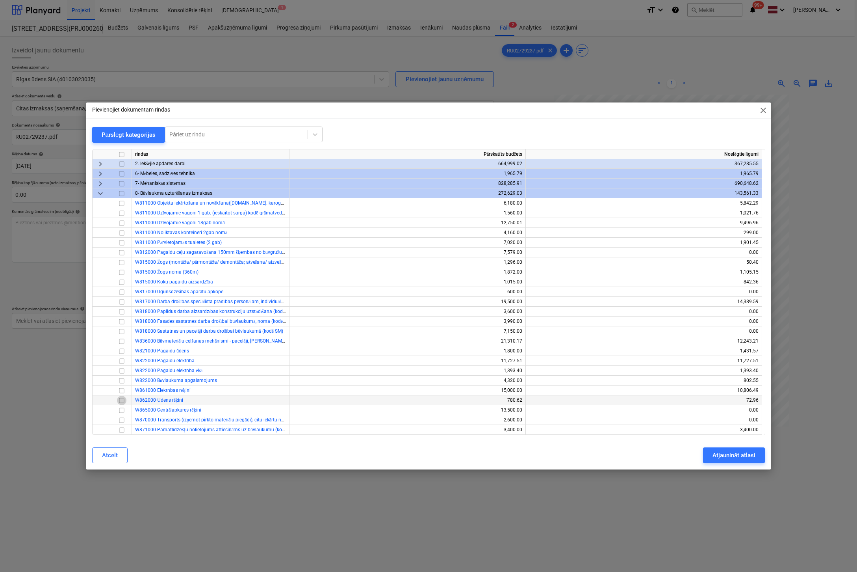
click at [117, 399] on input "checkbox" at bounding box center [121, 399] width 9 height 9
click at [710, 450] on button "Atjaunināt atlasi" at bounding box center [734, 455] width 62 height 16
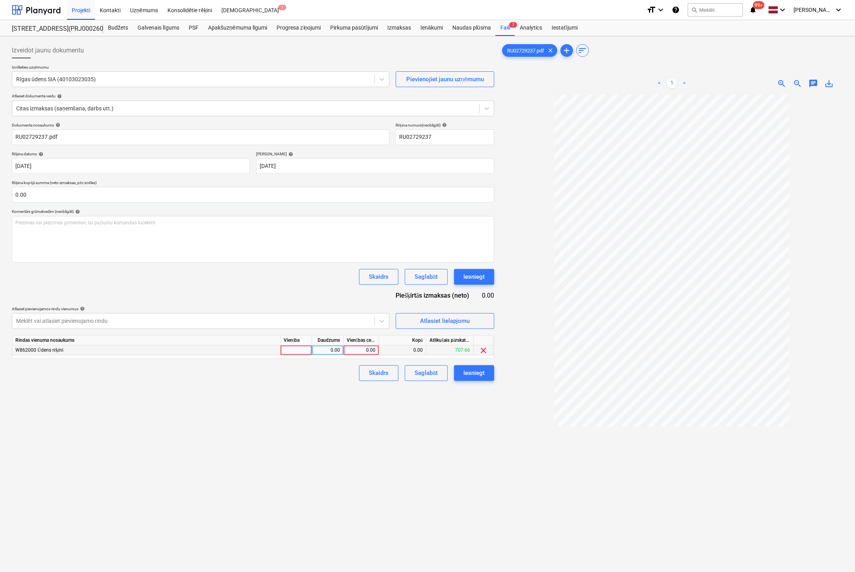
click at [368, 348] on div "0.00" at bounding box center [361, 350] width 29 height 10
type input "40.96"
click at [481, 374] on div "Iesniegt" at bounding box center [473, 373] width 21 height 10
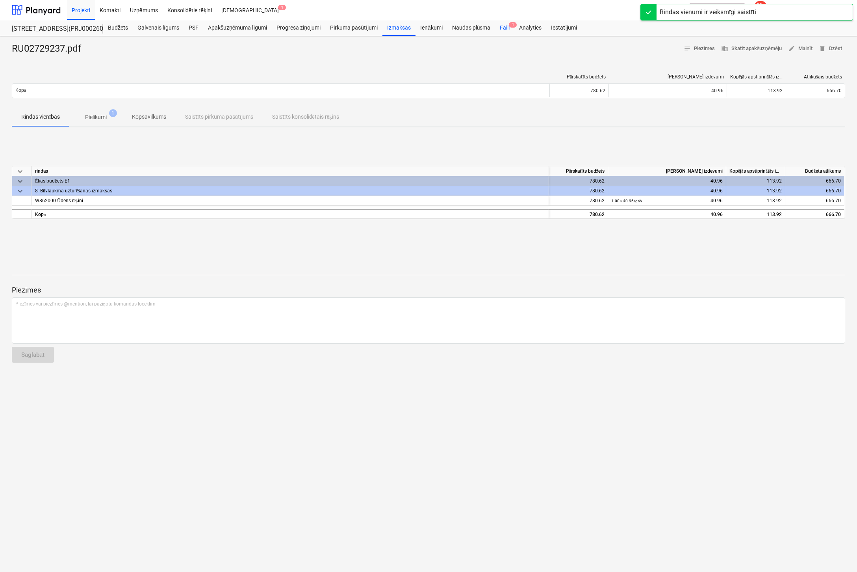
click at [503, 29] on div "Faili 1" at bounding box center [504, 28] width 19 height 16
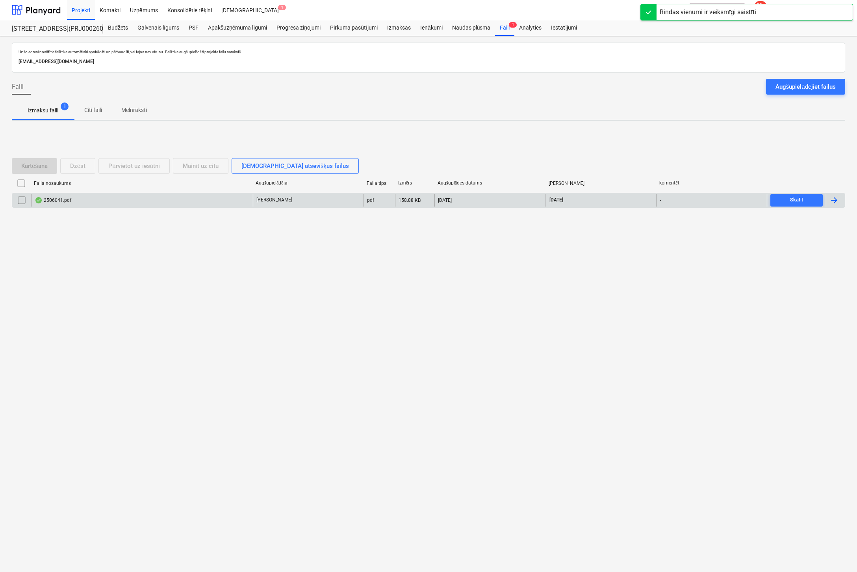
click at [56, 198] on div "2506041.pdf" at bounding box center [53, 200] width 37 height 6
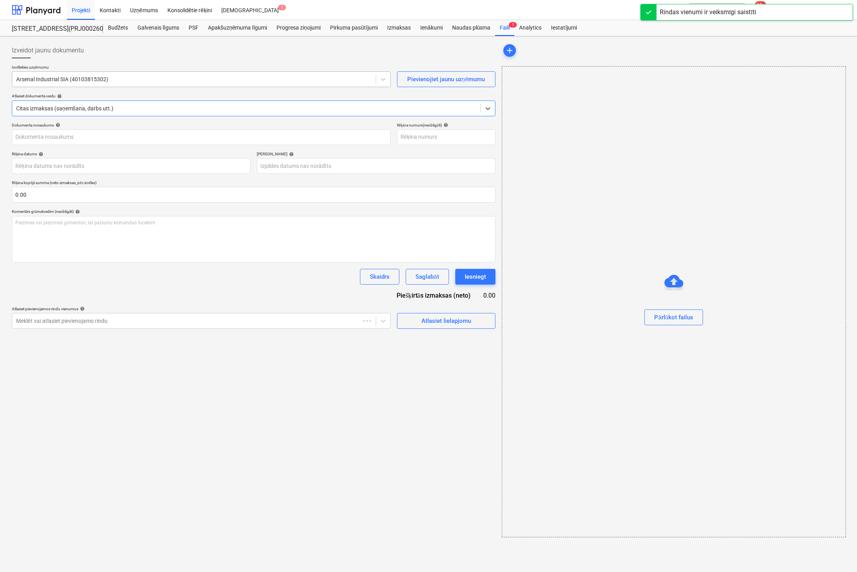
type input "2506041"
type input "[DATE]"
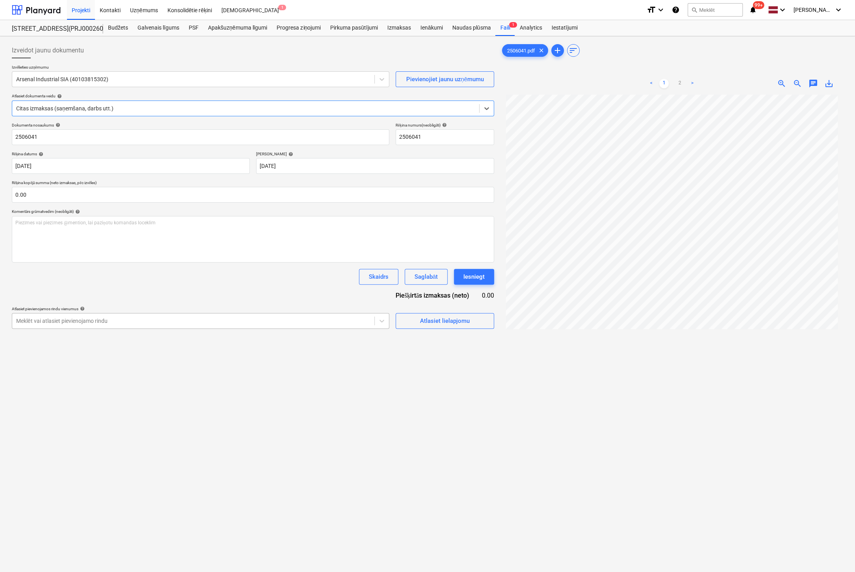
click at [322, 319] on div at bounding box center [193, 321] width 354 height 8
type input "z"
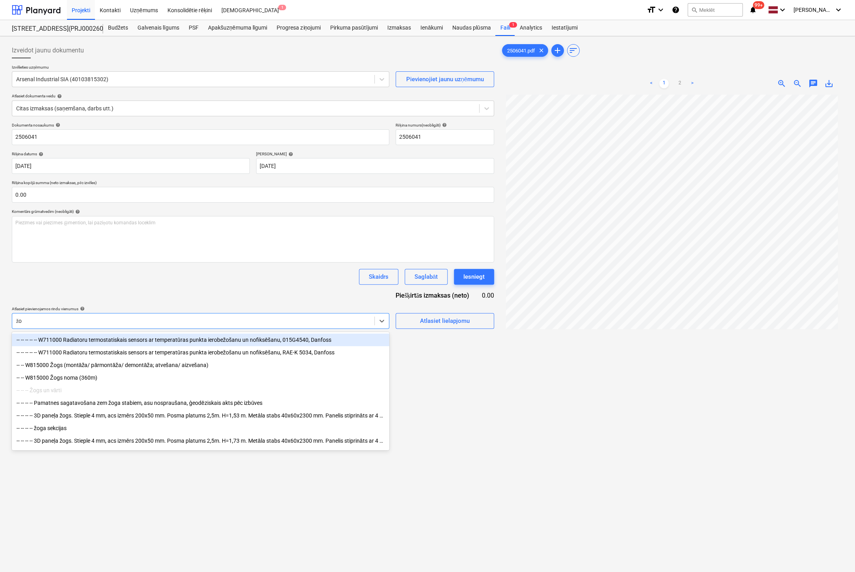
type input "žog"
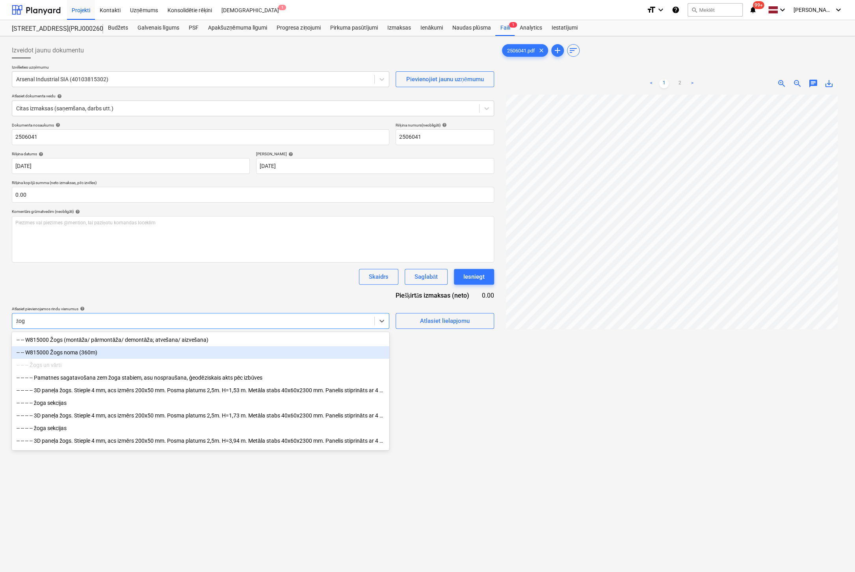
click at [43, 352] on div "-- -- W815000 Žogs noma (360m)" at bounding box center [200, 352] width 377 height 13
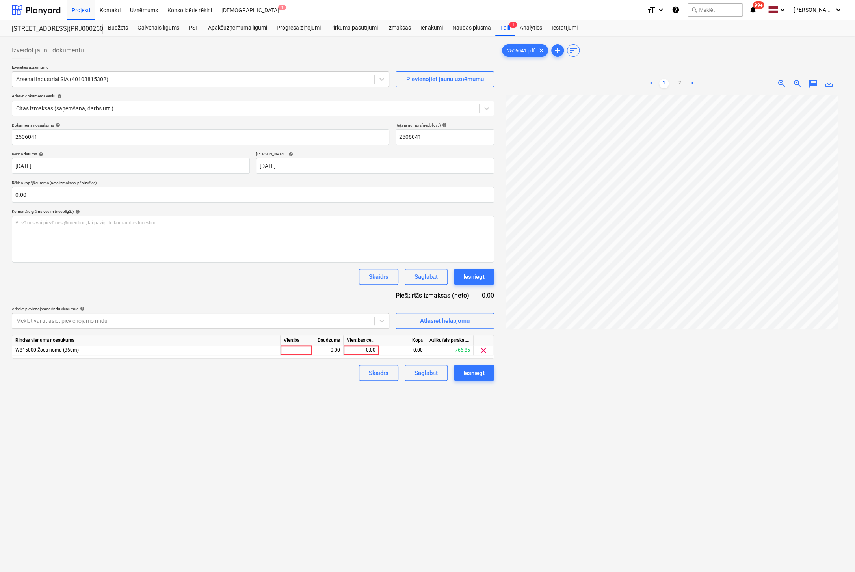
drag, startPoint x: 473, startPoint y: 441, endPoint x: 446, endPoint y: 407, distance: 43.6
click at [468, 440] on div "Izveidot jaunu dokumentu Izvēlieties uzņēmumu Arsenal Industrial SIA (401038153…" at bounding box center [253, 343] width 488 height 608
click at [356, 351] on div "0.00" at bounding box center [361, 350] width 29 height 10
type input "120.66"
click at [375, 472] on div "Izveidot jaunu dokumentu Izvēlieties uzņēmumu Arsenal Industrial SIA (401038153…" at bounding box center [253, 343] width 488 height 608
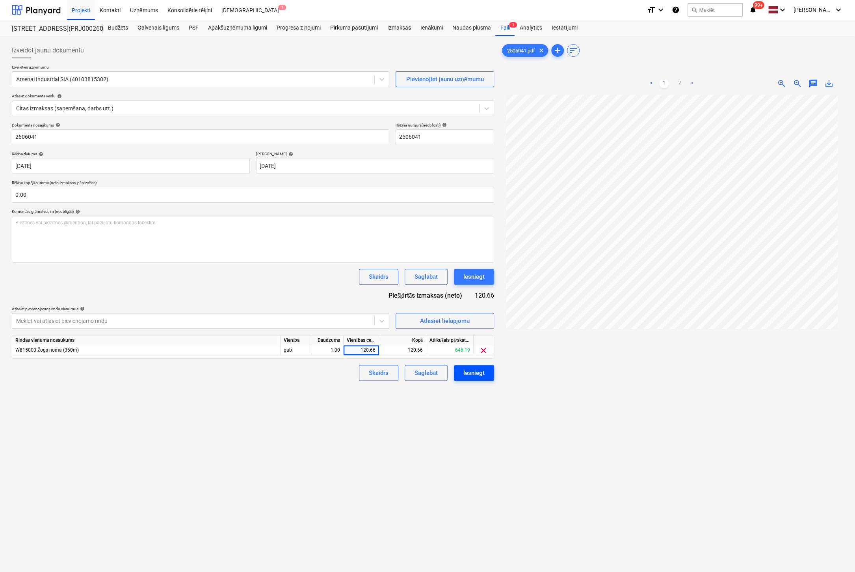
click at [476, 370] on div "Iesniegt" at bounding box center [473, 373] width 21 height 10
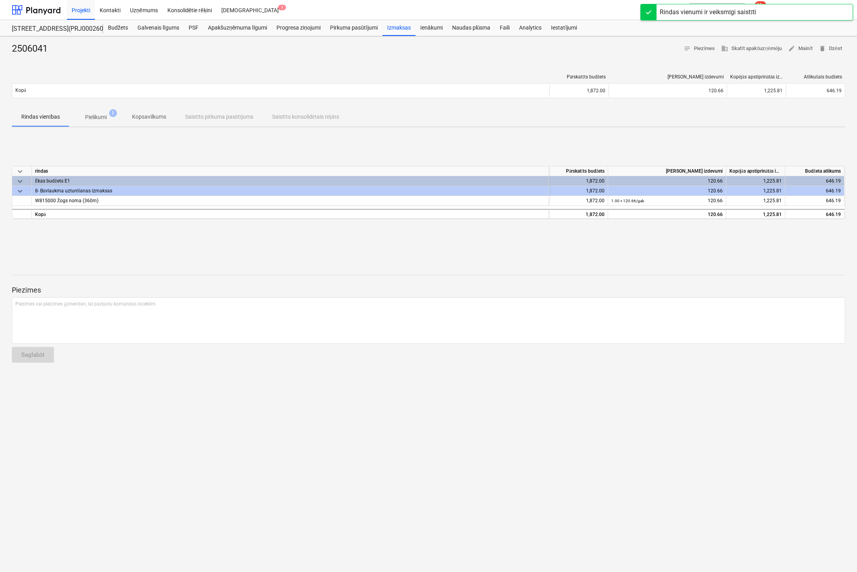
click at [91, 116] on p "Pielikumi" at bounding box center [96, 117] width 22 height 8
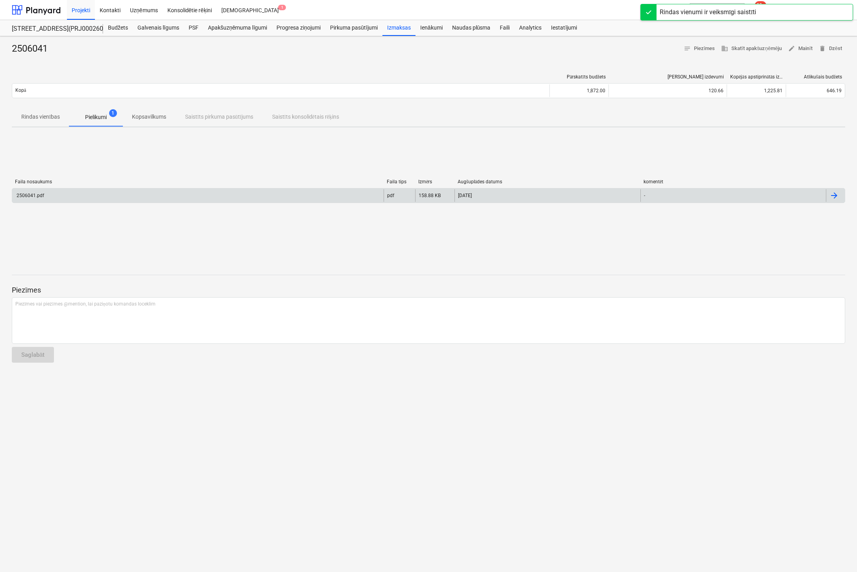
click at [41, 191] on div "2506041.pdf" at bounding box center [197, 195] width 371 height 13
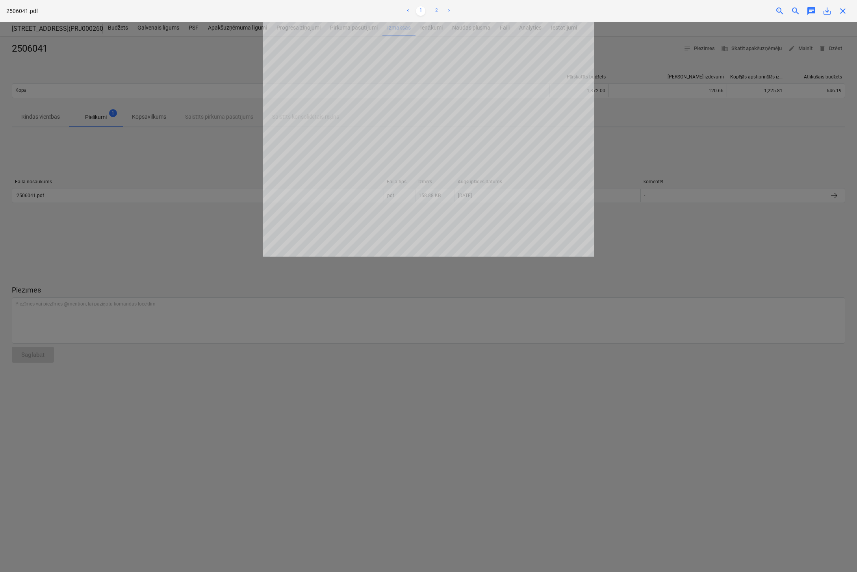
click at [433, 8] on link "2" at bounding box center [436, 10] width 9 height 9
click at [848, 7] on div "close" at bounding box center [843, 10] width 16 height 9
click at [836, 10] on div "close" at bounding box center [843, 10] width 16 height 9
click at [839, 10] on span "close" at bounding box center [842, 10] width 9 height 9
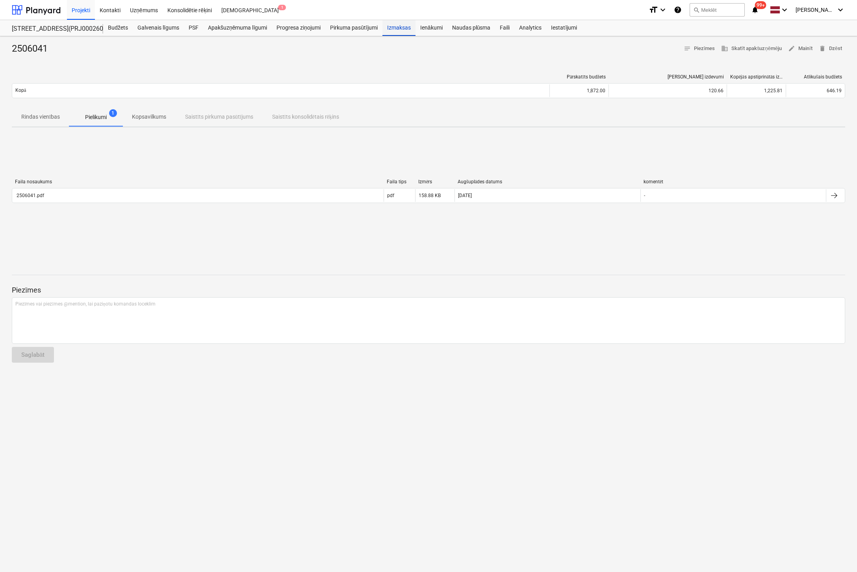
click at [405, 27] on div "Izmaksas" at bounding box center [398, 28] width 33 height 16
